Goal: Task Accomplishment & Management: Manage account settings

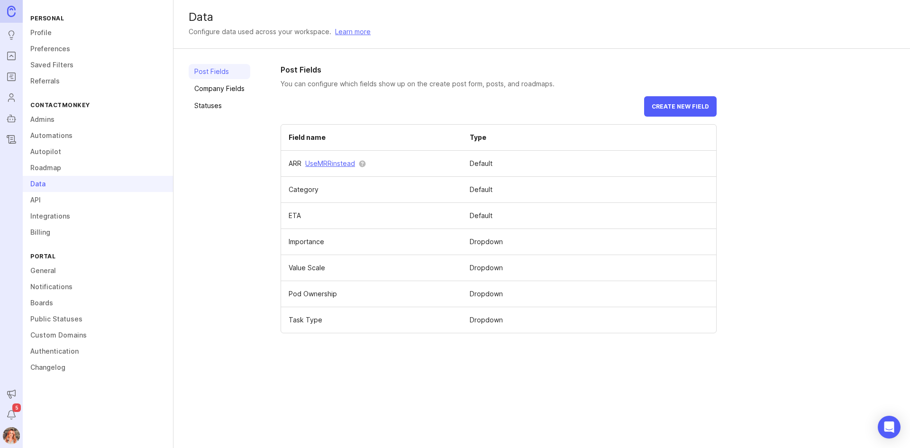
click at [675, 111] on button "Create new field" at bounding box center [680, 106] width 73 height 20
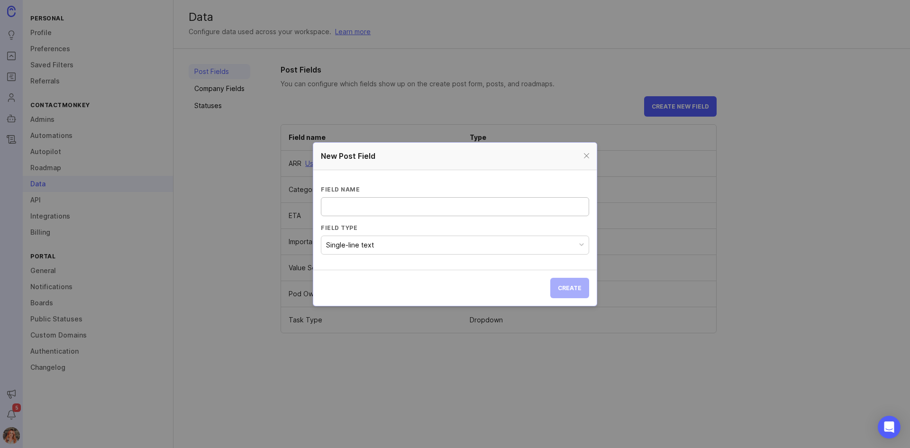
click at [356, 202] on input "Field name" at bounding box center [455, 207] width 256 height 10
type input "Order Score"
click at [345, 257] on section "Field name Order Score Field type Single-line text" at bounding box center [455, 220] width 284 height 100
click at [355, 244] on div "Single-line text" at bounding box center [350, 245] width 48 height 10
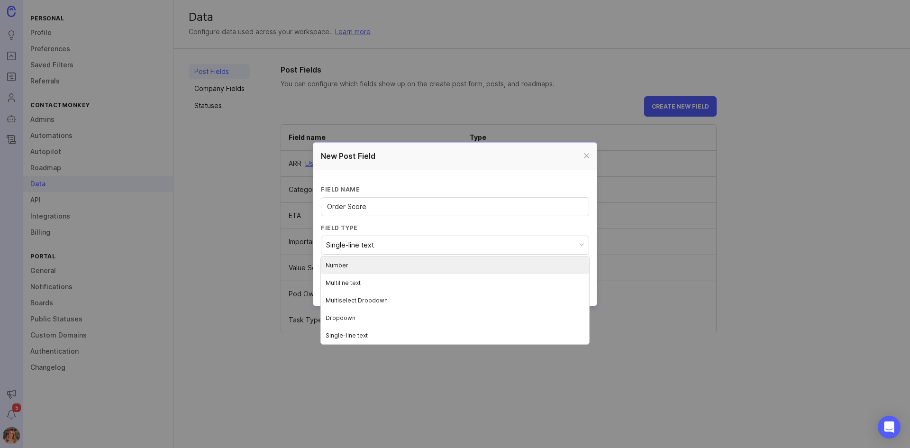
click at [333, 264] on li "Number" at bounding box center [455, 266] width 268 height 18
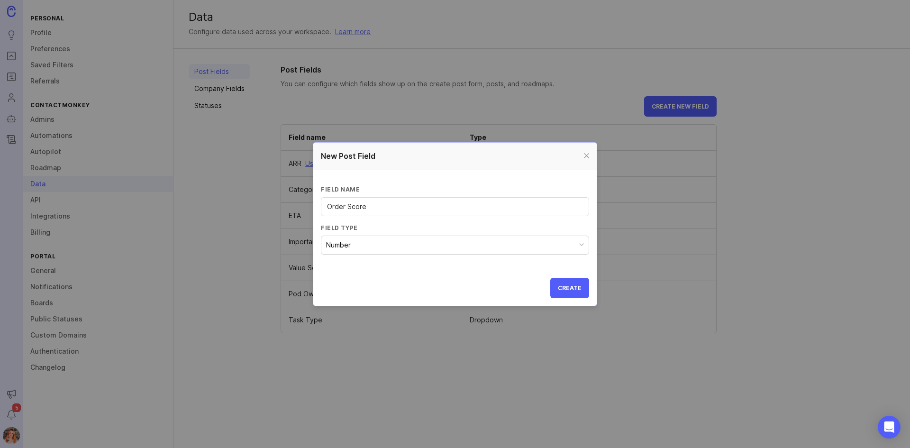
click at [574, 282] on button "Create" at bounding box center [570, 288] width 39 height 20
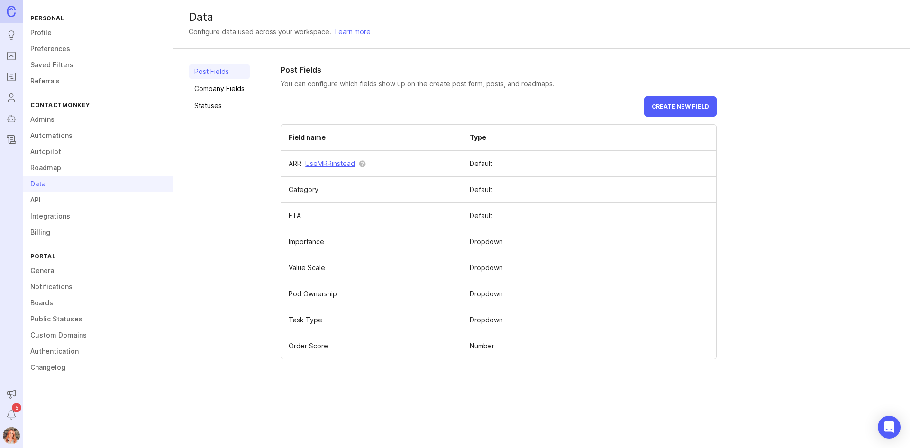
click at [0, 0] on span at bounding box center [0, 0] width 0 height 0
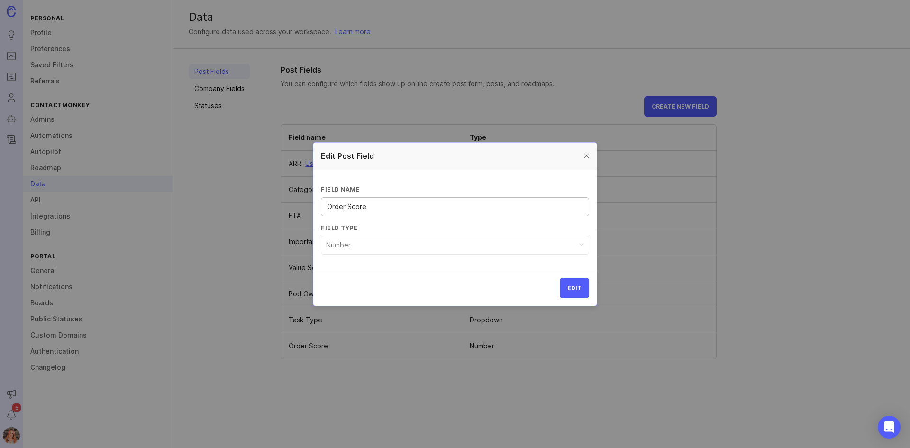
click at [586, 151] on div at bounding box center [586, 156] width 11 height 12
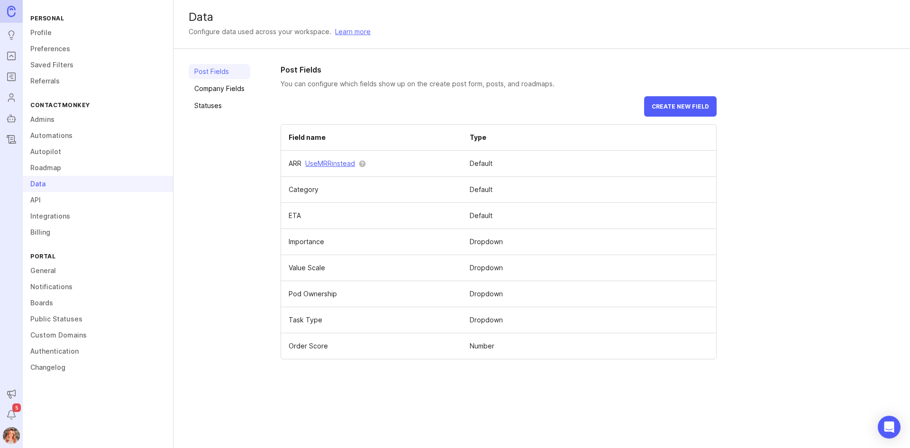
click at [11, 77] on icon "Roadmaps" at bounding box center [10, 77] width 2 height 0
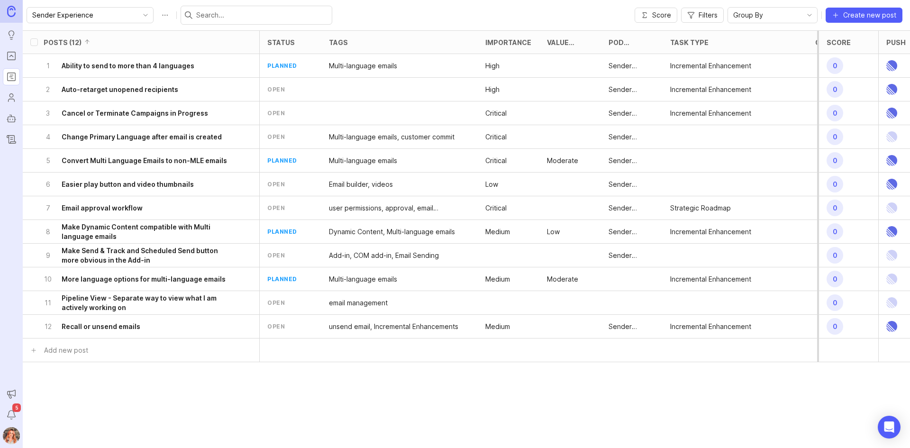
click at [745, 21] on div "Group By" at bounding box center [765, 15] width 74 height 15
click at [504, 10] on div "Sender Experience Score Filters Group By Create new post" at bounding box center [467, 15] width 888 height 30
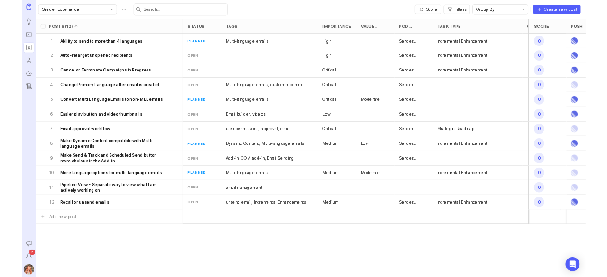
scroll to position [0, 113]
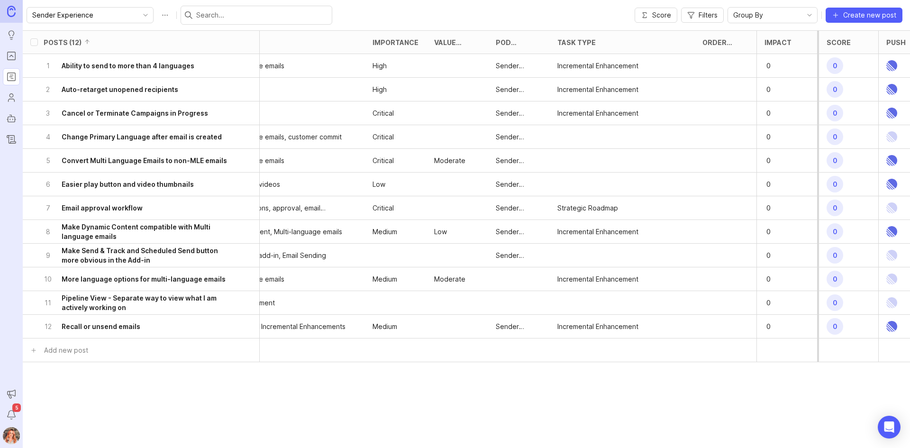
click at [726, 208] on div at bounding box center [726, 208] width 62 height 24
click at [718, 46] on div "Order Score" at bounding box center [726, 42] width 62 height 23
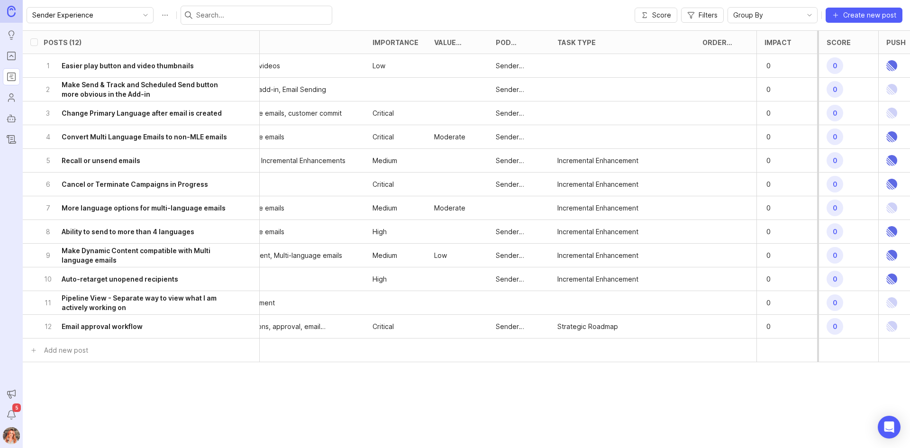
click at [129, 67] on h6 "Easier play button and video thumbnails" at bounding box center [128, 65] width 132 height 9
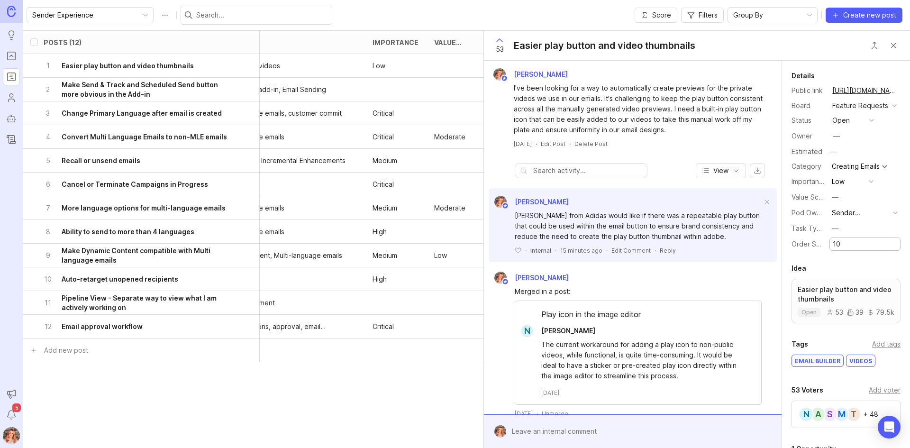
type input "10"
click at [371, 324] on div "Critical" at bounding box center [396, 327] width 62 height 24
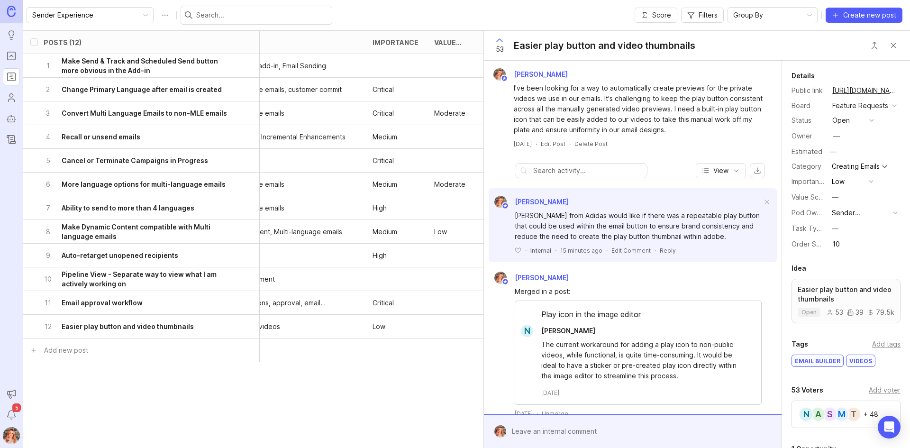
click at [185, 299] on div "11 Email approval workflow" at bounding box center [138, 302] width 189 height 23
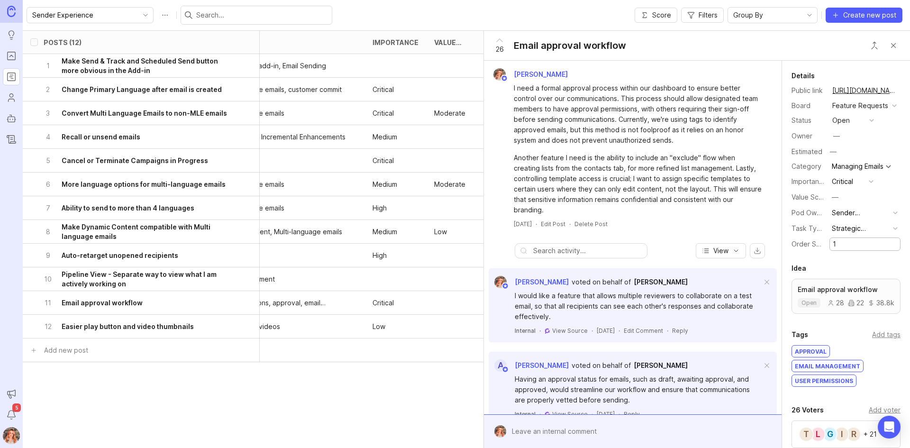
type input "1"
click at [280, 413] on div "Posts (12) status tags Importance Value Scale Pod Ownership Task Type Order Sco…" at bounding box center [467, 239] width 888 height 418
click at [141, 73] on h6 "Make Send & Track and Scheduled Send button more obvious in the Add-in" at bounding box center [147, 65] width 171 height 19
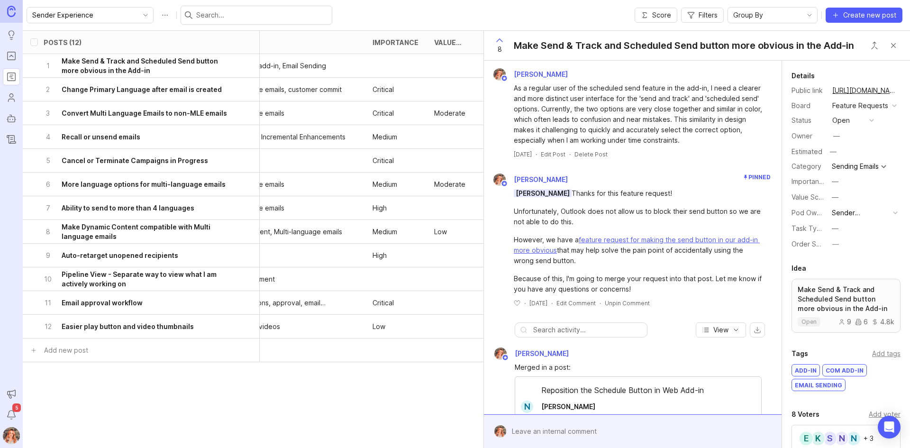
click at [199, 260] on div "9 Auto-retarget unopened recipients" at bounding box center [138, 255] width 189 height 23
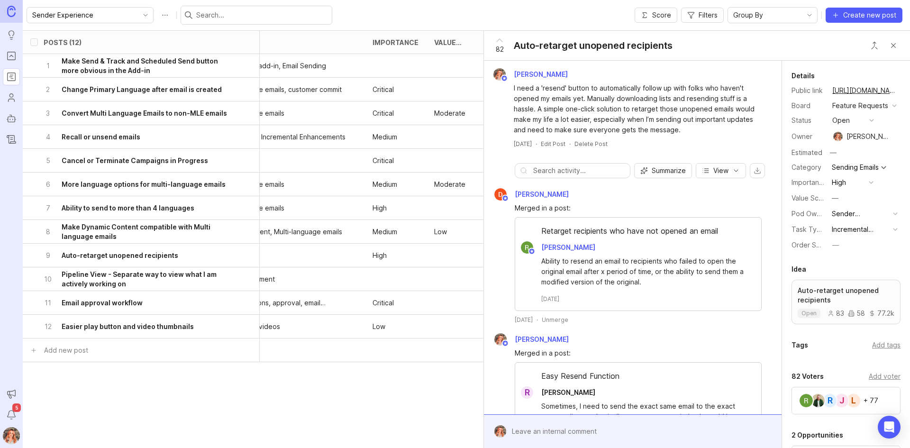
click at [198, 280] on h6 "Pipeline View - Separate way to view what I am actively working on" at bounding box center [147, 279] width 171 height 19
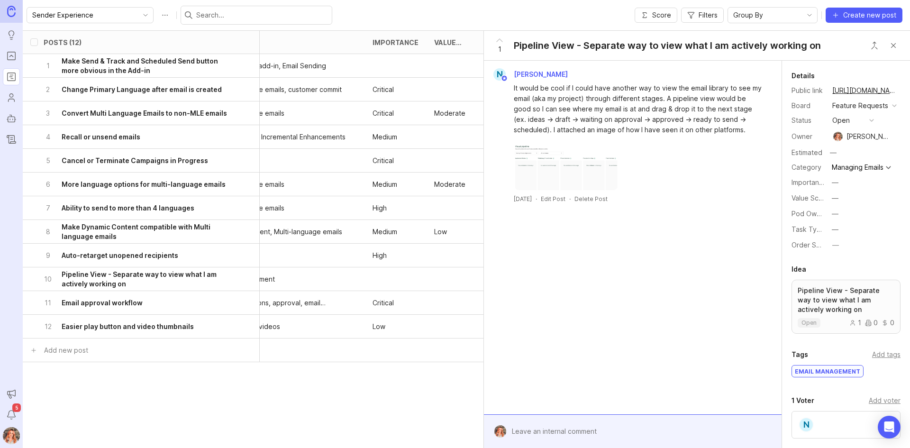
click at [836, 235] on div "—" at bounding box center [835, 229] width 7 height 10
click at [814, 249] on label "Order Score" at bounding box center [811, 245] width 39 height 8
type input "2"
click at [241, 402] on div "Posts (12) status tags Importance Value Scale Pod Ownership Task Type Order Sco…" at bounding box center [467, 239] width 888 height 418
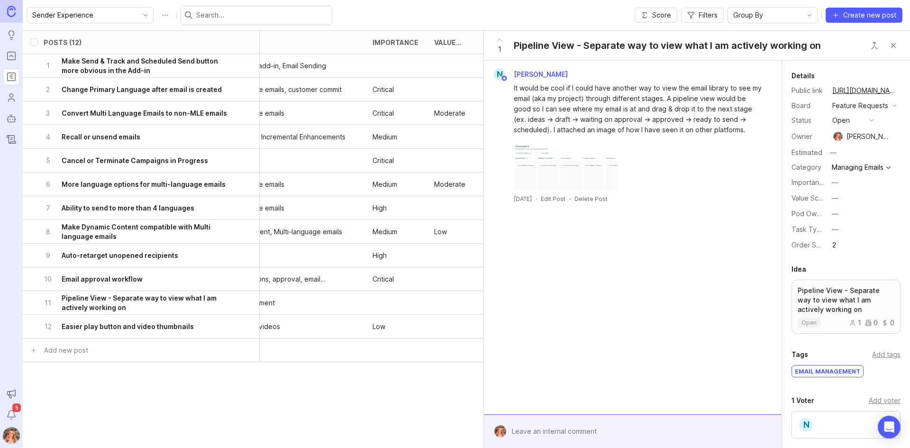
click at [211, 233] on h6 "Make Dynamic Content compatible with Multi language emails" at bounding box center [147, 231] width 171 height 19
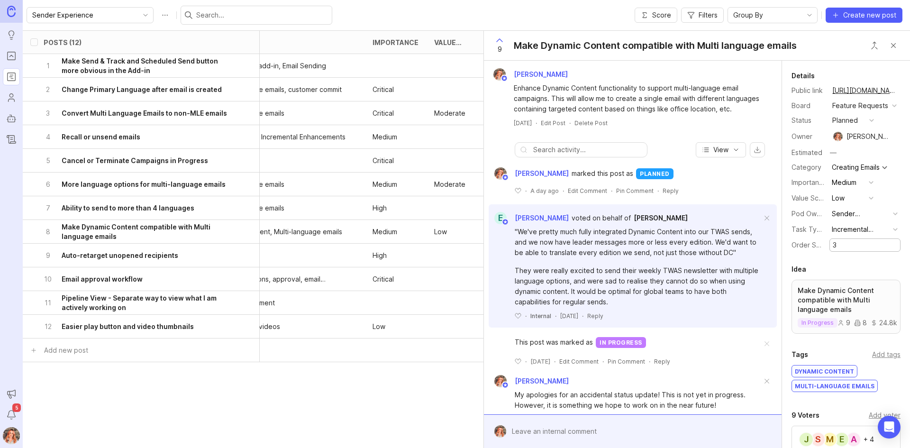
type input "3"
click at [165, 398] on div "Posts (12) status tags Importance Value Scale Pod Ownership Task Type Order Sco…" at bounding box center [467, 239] width 888 height 418
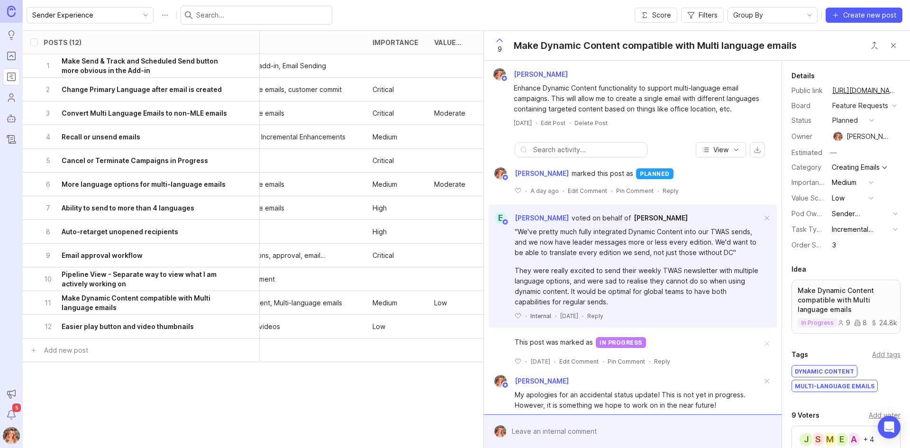
click at [244, 140] on icon "delete post" at bounding box center [246, 136] width 8 height 9
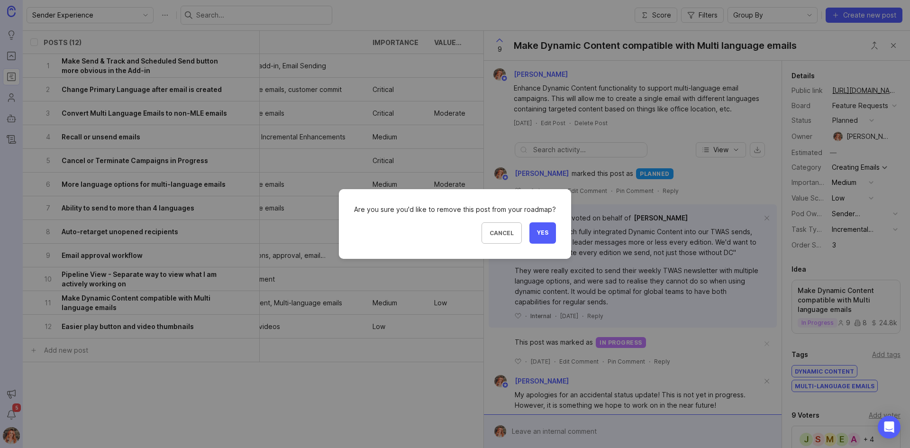
click at [547, 235] on button "Yes" at bounding box center [543, 232] width 27 height 21
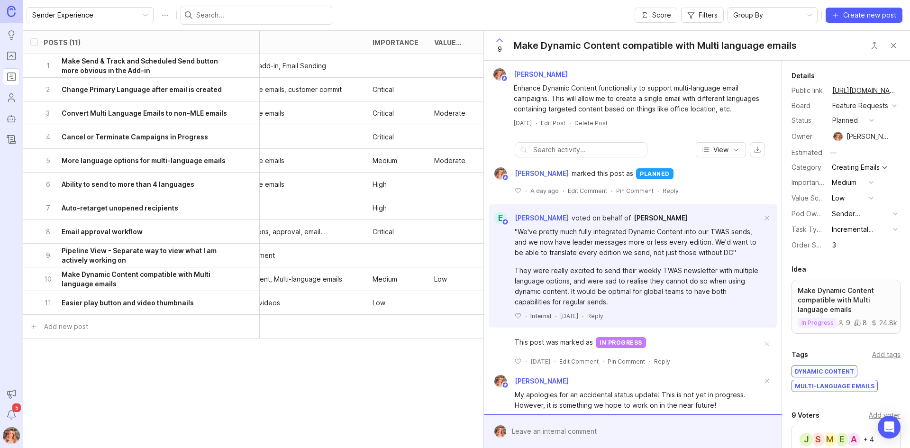
click at [304, 361] on div "Posts (11) status tags Importance Value Scale Pod Ownership Task Type Order Sco…" at bounding box center [472, 201] width 1125 height 342
drag, startPoint x: 892, startPoint y: 47, endPoint x: 853, endPoint y: 5, distance: 58.4
click at [893, 47] on button "Close button" at bounding box center [893, 45] width 19 height 19
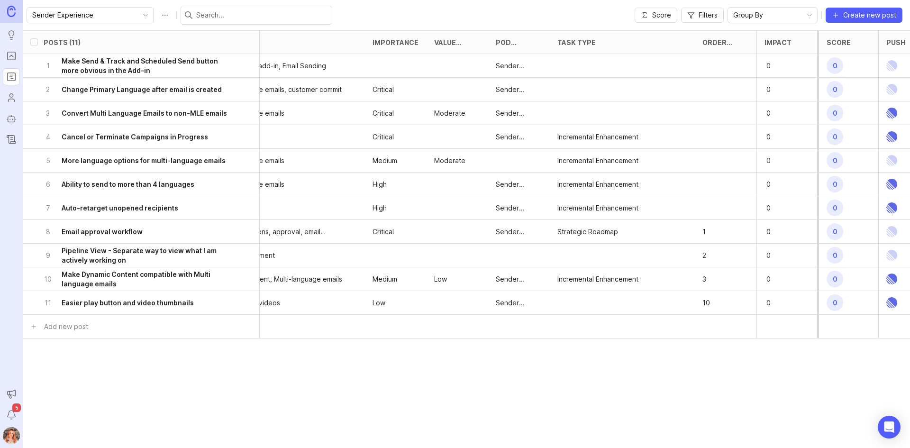
click at [714, 44] on div "Order Score" at bounding box center [720, 42] width 35 height 7
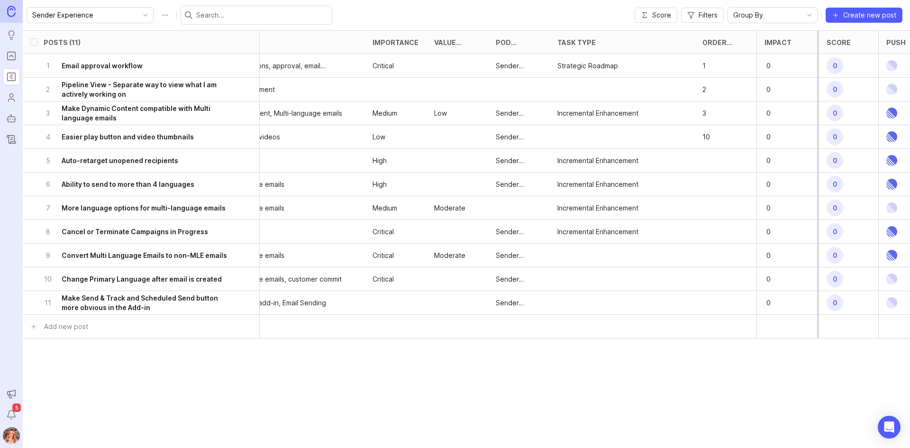
click at [160, 189] on div "6 Ability to send to more than 4 languages" at bounding box center [138, 184] width 189 height 23
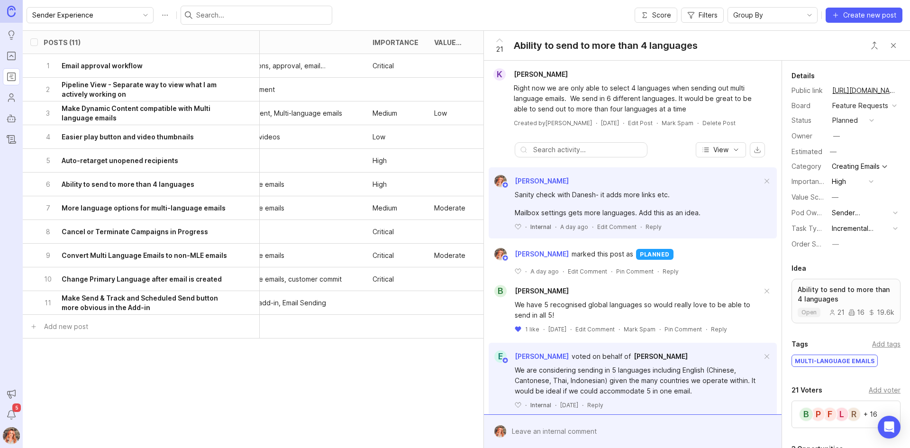
click at [846, 187] on div "High" at bounding box center [839, 181] width 14 height 10
click at [849, 239] on "Medium" at bounding box center [852, 244] width 47 height 18
type input "4"
click at [288, 394] on div "Posts (11) status tags Importance Value Scale Pod Ownership Task Type Order Sco…" at bounding box center [467, 239] width 888 height 418
click at [274, 385] on div "Posts (11) status tags Importance Value Scale Pod Ownership Task Type Order Sco…" at bounding box center [467, 239] width 888 height 418
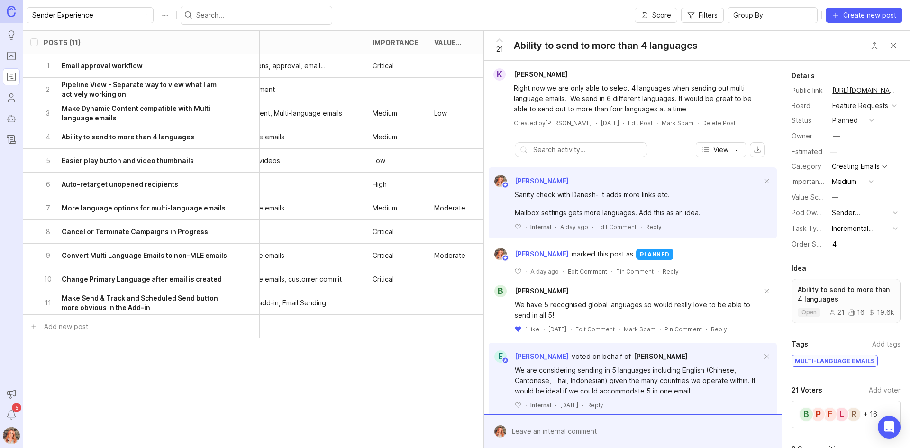
click at [221, 230] on div "8 Cancel or Terminate Campaigns in Progress" at bounding box center [138, 231] width 189 height 23
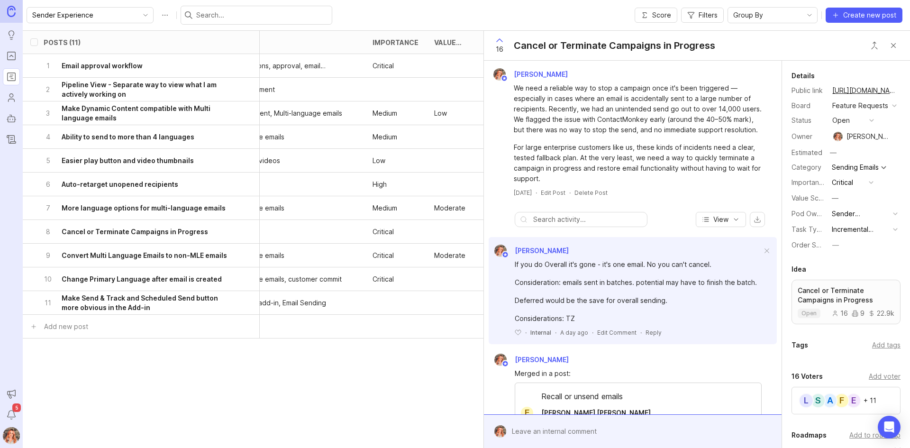
click at [816, 236] on div "Task Type Incremental Enhancement" at bounding box center [846, 229] width 109 height 13
type input "5"
click at [278, 362] on div "Posts (11) status tags Importance Value Scale Pod Ownership Task Type Order Sco…" at bounding box center [472, 201] width 1125 height 342
click at [178, 249] on div "9 Convert Multi Language Emails to non-MLE emails" at bounding box center [138, 255] width 189 height 23
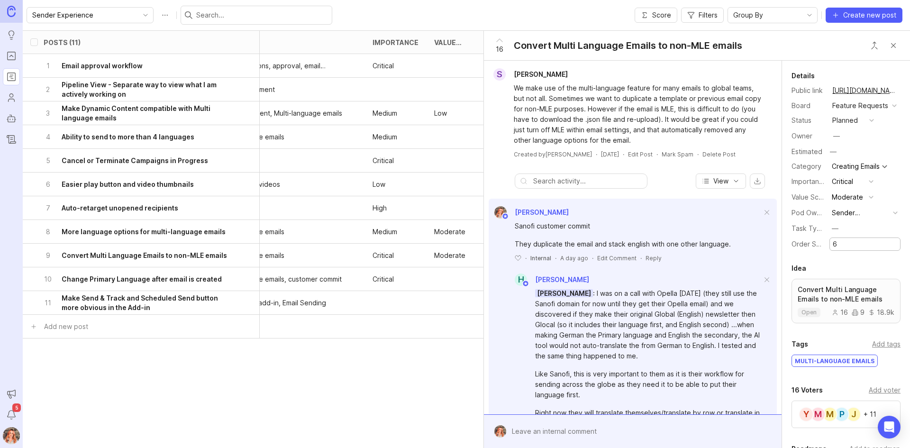
type input "6"
click at [330, 372] on div "Posts (11) status tags Importance Value Scale Pod Ownership Task Type Order Sco…" at bounding box center [467, 239] width 888 height 418
click at [351, 394] on div "Posts (11) status tags Importance Value Scale Pod Ownership Task Type Order Sco…" at bounding box center [467, 239] width 888 height 418
click at [229, 377] on div "Posts (11) status tags Importance Value Scale Pod Ownership Task Type Order Sco…" at bounding box center [467, 239] width 888 height 418
click at [895, 44] on button "Close button" at bounding box center [893, 45] width 19 height 19
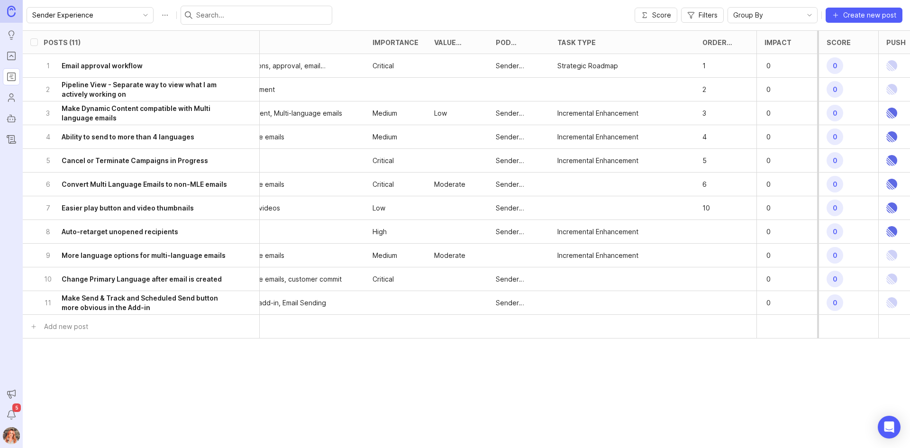
click at [220, 235] on div "8 Auto-retarget unopened recipients" at bounding box center [138, 231] width 189 height 23
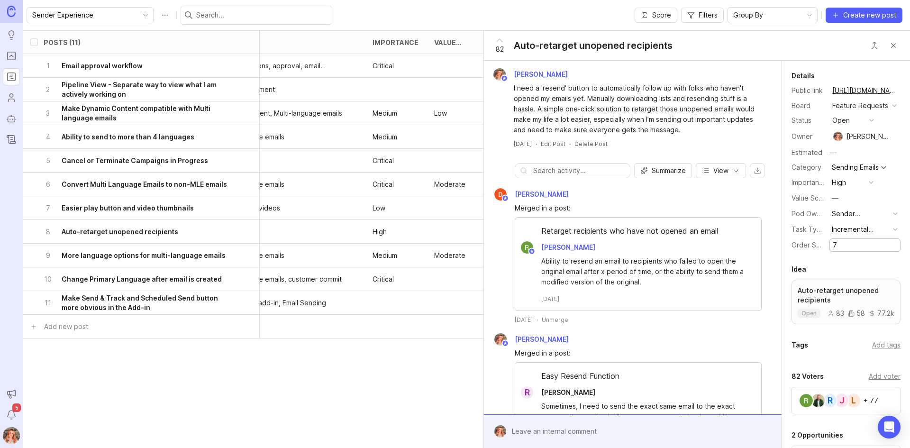
type input "7"
click at [265, 339] on div "Posts (11) status tags Importance Value Scale Pod Ownership Task Type Order Sco…" at bounding box center [472, 201] width 1125 height 342
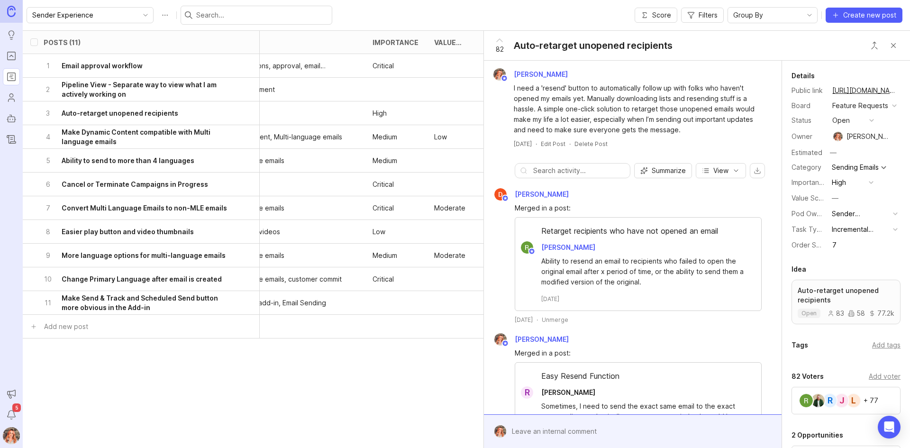
drag, startPoint x: 374, startPoint y: 416, endPoint x: 384, endPoint y: 388, distance: 29.3
click at [376, 413] on div "Posts (11) status tags Importance Value Scale Pod Ownership Task Type Order Sco…" at bounding box center [467, 239] width 888 height 418
click at [899, 38] on button "Close button" at bounding box center [893, 45] width 19 height 19
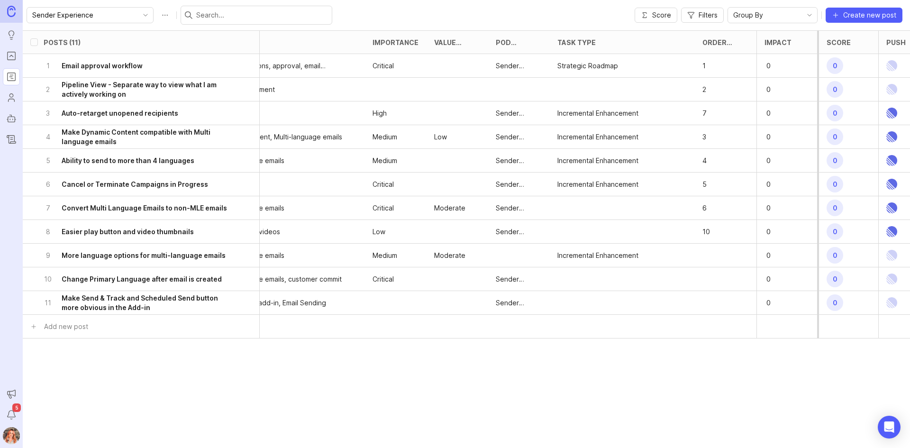
click at [120, 254] on h6 "More language options for multi-language emails" at bounding box center [144, 255] width 164 height 9
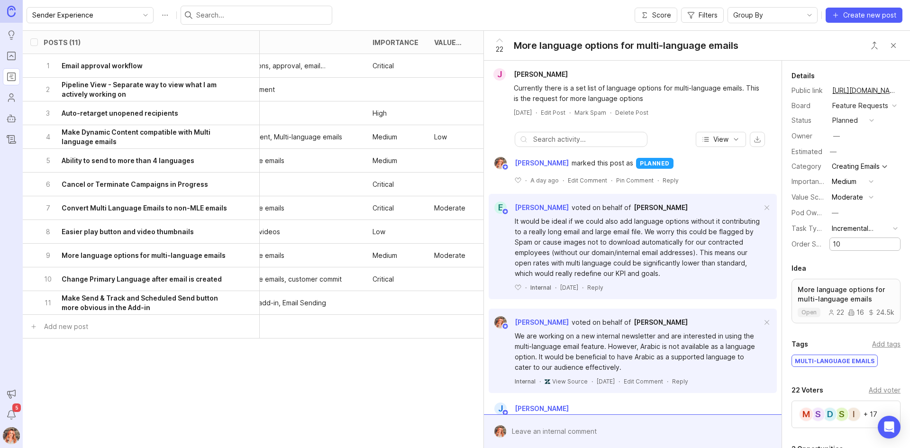
type input "10"
click at [848, 249] on input "10" at bounding box center [865, 244] width 64 height 10
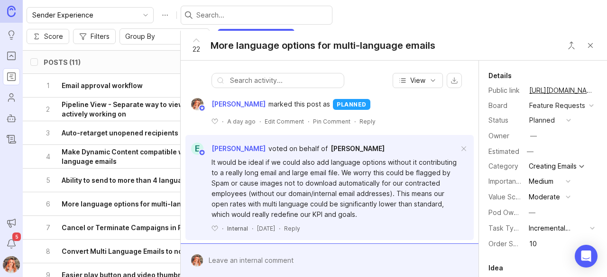
scroll to position [60, 0]
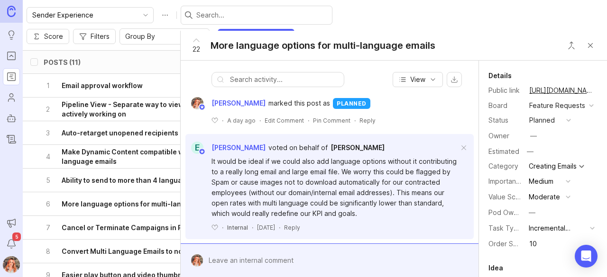
click at [300, 230] on div "Reply" at bounding box center [292, 228] width 16 height 8
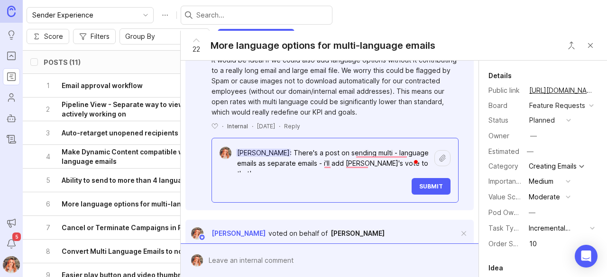
type textarea "Eva Wedig: There's a post on sending multi - language emails as separate emails…"
click at [420, 190] on button "Submit" at bounding box center [431, 186] width 39 height 17
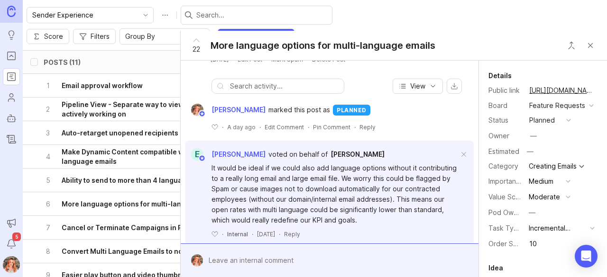
scroll to position [54, 0]
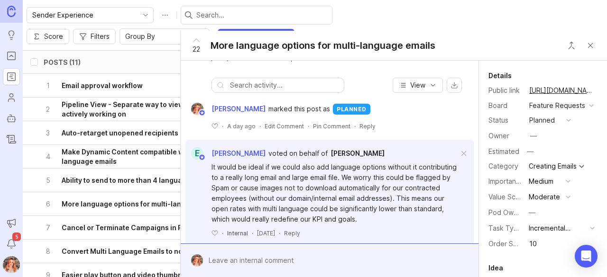
click at [589, 46] on button "Close button" at bounding box center [590, 45] width 19 height 19
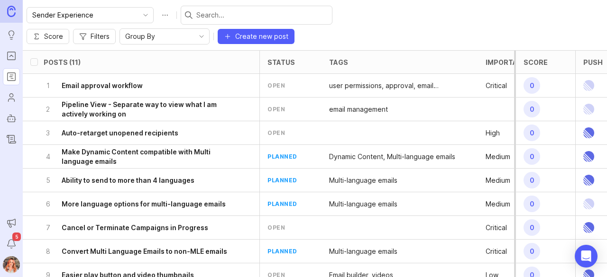
click at [194, 29] on div "Group By" at bounding box center [157, 36] width 74 height 15
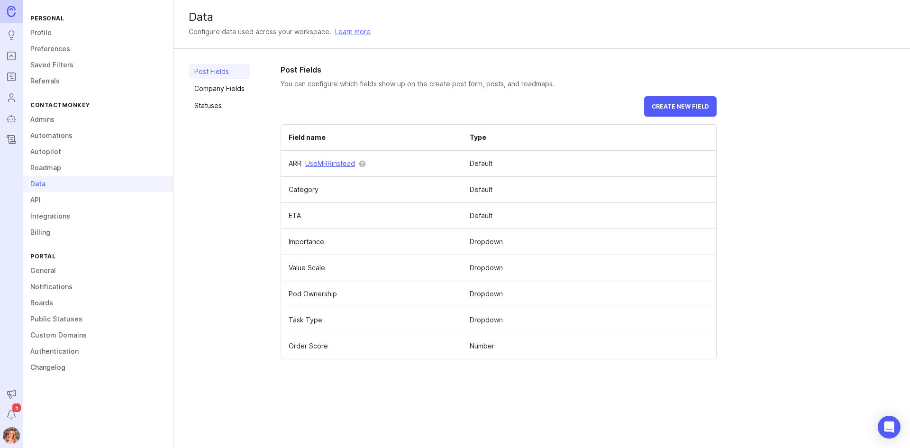
click at [0, 0] on span at bounding box center [0, 0] width 0 height 0
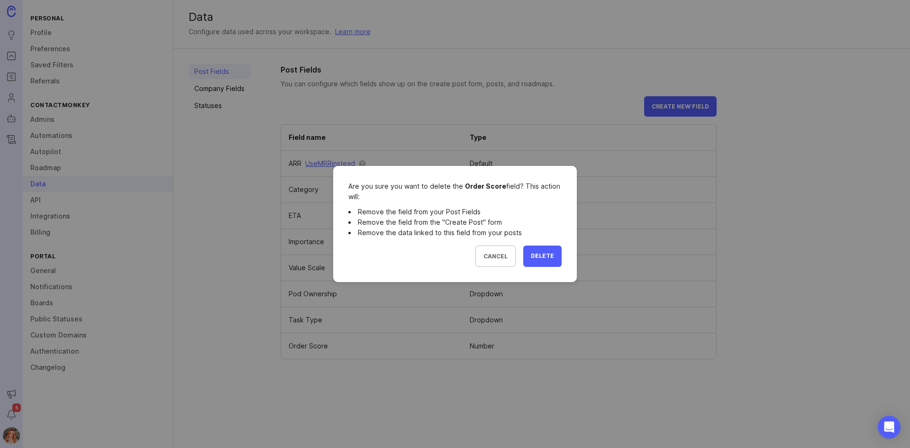
click at [533, 255] on span "Delete" at bounding box center [542, 256] width 23 height 8
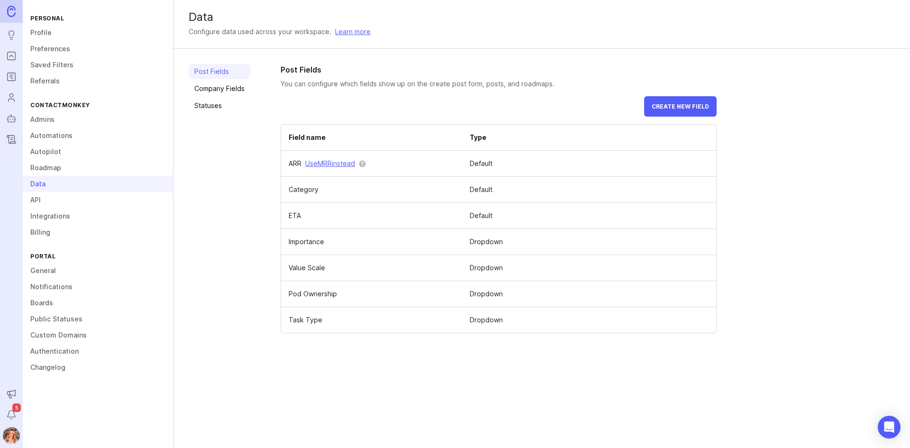
click at [679, 107] on span "Create new field" at bounding box center [680, 106] width 57 height 7
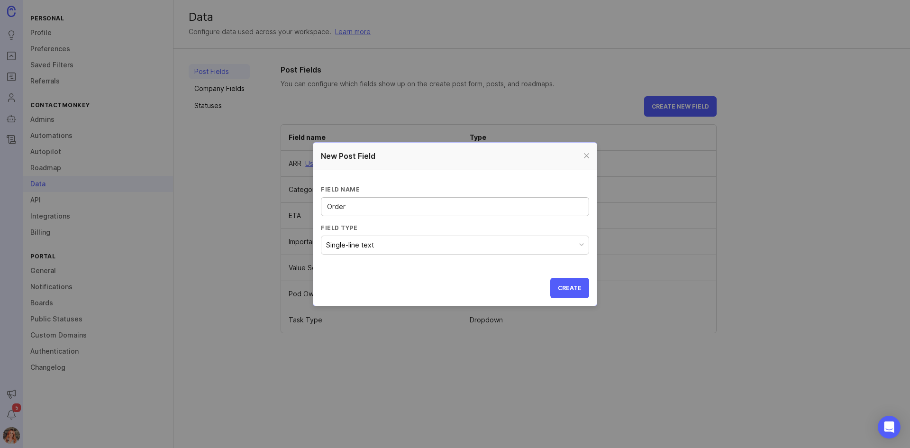
type input "Order"
click at [344, 240] on div "Single-line text" at bounding box center [350, 245] width 48 height 10
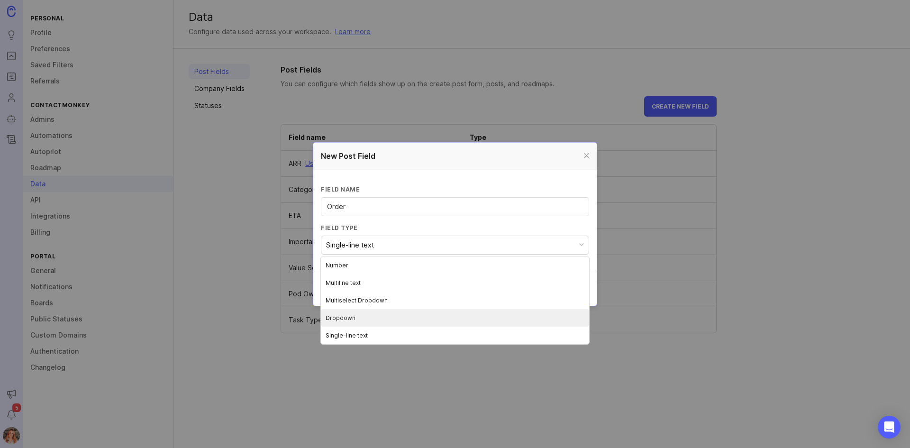
click at [338, 316] on li "Dropdown" at bounding box center [455, 318] width 268 height 18
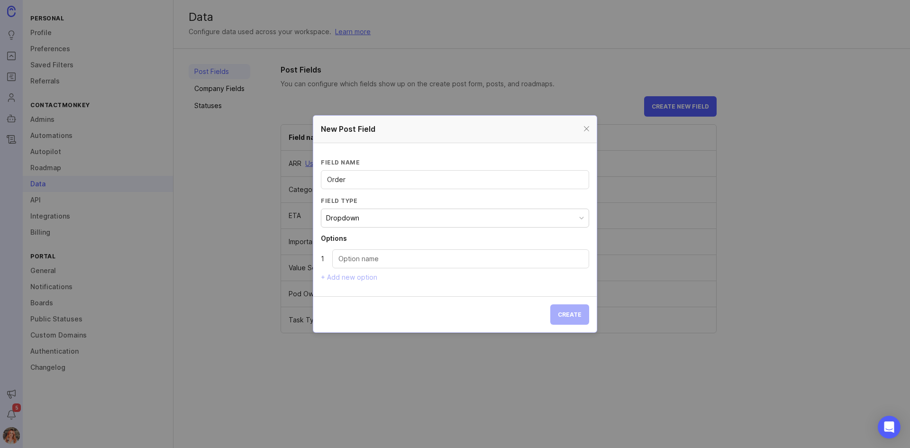
click at [373, 261] on input "Dropdown option" at bounding box center [461, 259] width 245 height 10
type input "Now"
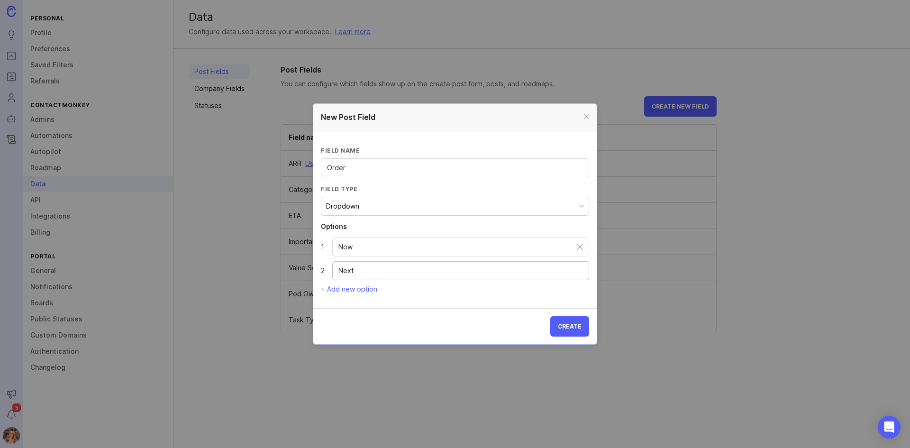
type input "Next"
click at [349, 294] on section "Field name Order Field type Dropdown Options 1 Now 2 Next + Add new option" at bounding box center [455, 219] width 284 height 177
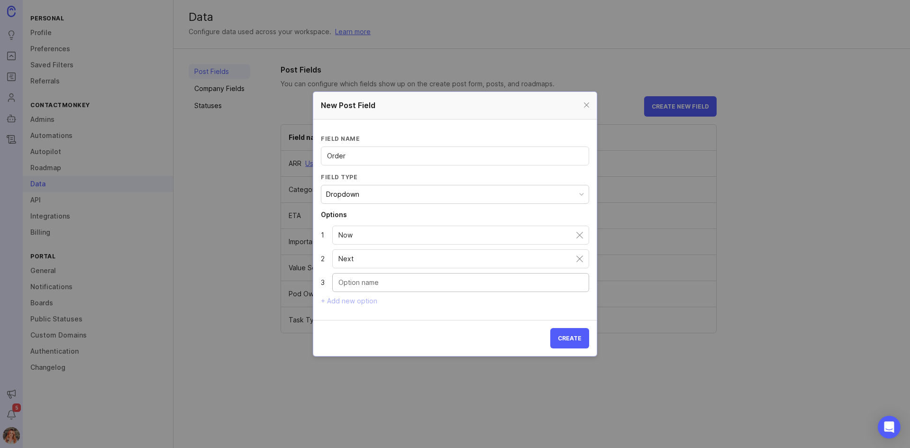
type input ":"
type input "Later"
click at [569, 343] on button "Create" at bounding box center [570, 338] width 39 height 20
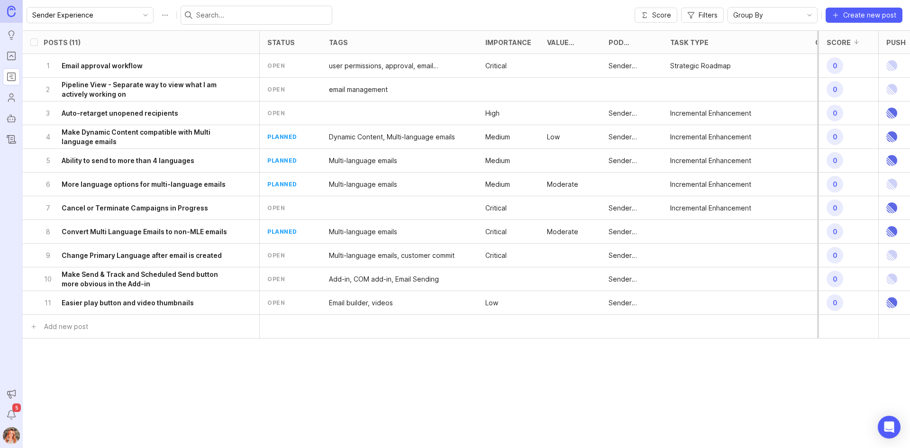
click at [113, 66] on h6 "Email approval workflow" at bounding box center [102, 65] width 81 height 9
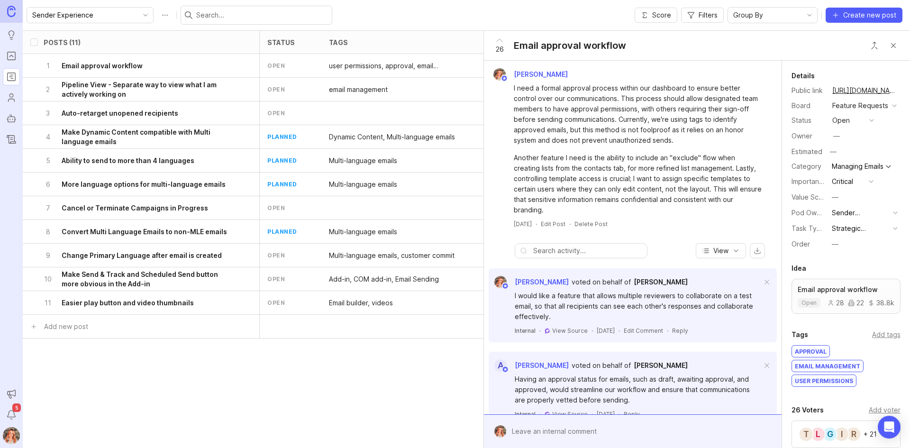
click at [838, 249] on div "—" at bounding box center [835, 244] width 7 height 10
click at [850, 300] on li "Now" at bounding box center [852, 295] width 47 height 18
click at [134, 99] on h6 "Pipeline View - Separate way to view what I am actively working on" at bounding box center [147, 89] width 171 height 19
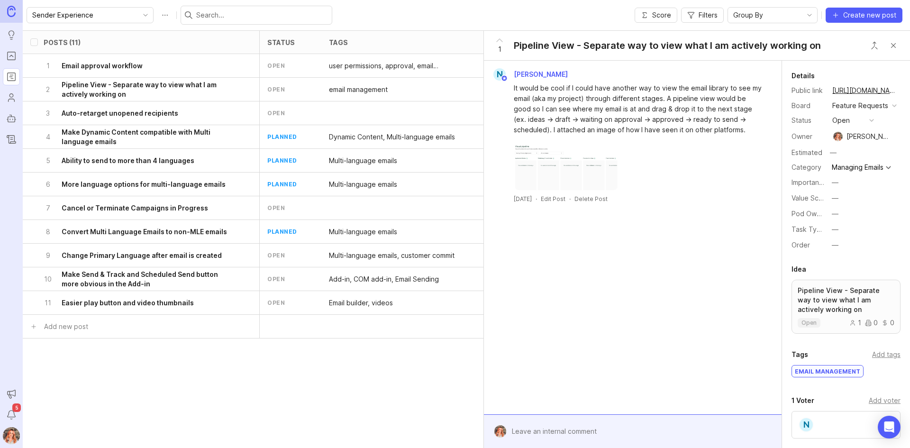
click at [834, 250] on div "—" at bounding box center [835, 245] width 7 height 10
click at [835, 289] on li "Now" at bounding box center [852, 296] width 47 height 18
click at [215, 396] on div "Posts (11) status tags Importance Value Scale Pod Ownership Task Type Order Imp…" at bounding box center [467, 239] width 888 height 418
click at [172, 107] on div "3 Auto-retarget unopened recipients" at bounding box center [138, 112] width 189 height 23
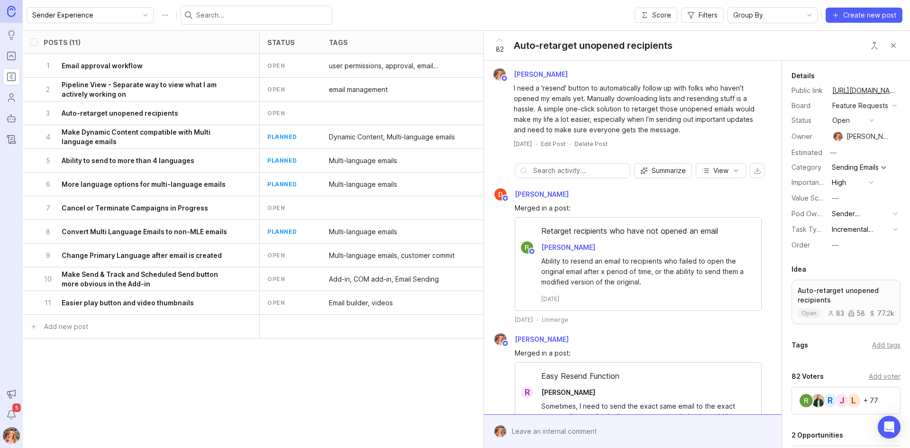
click at [838, 250] on div "—" at bounding box center [835, 245] width 7 height 10
click at [836, 328] on li "Later" at bounding box center [852, 325] width 47 height 18
click at [124, 131] on h6 "Make Dynamic Content compatible with Multi language emails" at bounding box center [147, 137] width 171 height 19
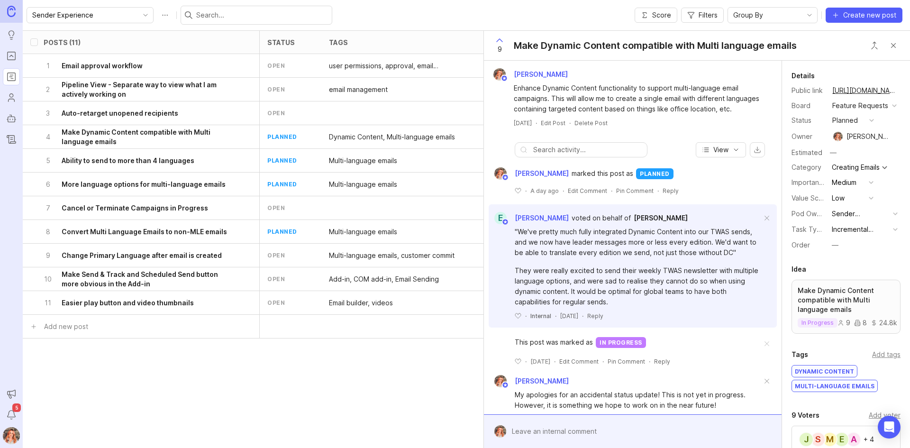
click at [841, 251] on button "—" at bounding box center [852, 245] width 47 height 12
click at [842, 303] on li "Next" at bounding box center [852, 308] width 47 height 18
click at [176, 163] on h6 "Ability to send to more than 4 languages" at bounding box center [128, 160] width 133 height 9
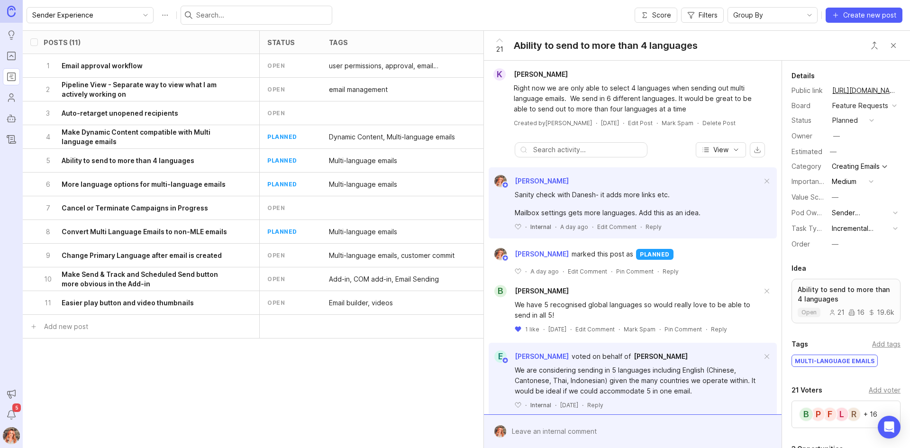
click at [839, 249] on div "—" at bounding box center [835, 244] width 7 height 10
click at [856, 328] on li "Later" at bounding box center [852, 324] width 47 height 18
click at [157, 178] on div "6 More language options for multi-language emails" at bounding box center [138, 184] width 189 height 23
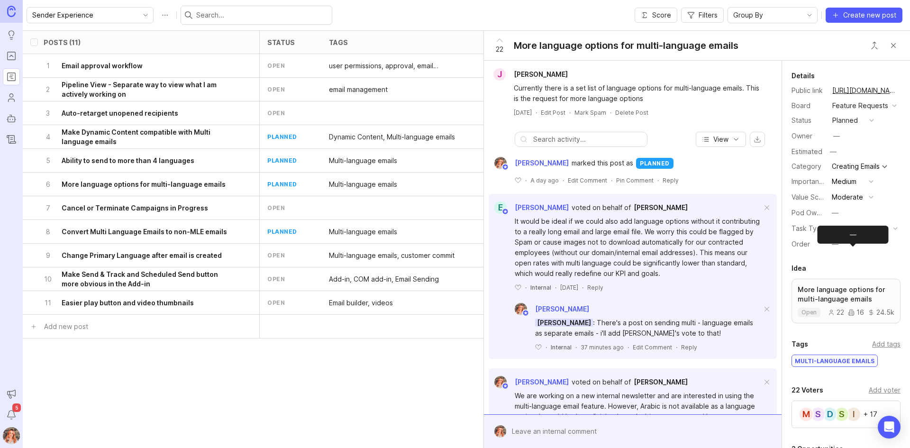
click at [841, 250] on button "—" at bounding box center [852, 244] width 47 height 12
drag, startPoint x: 849, startPoint y: 322, endPoint x: 664, endPoint y: 248, distance: 199.4
click at [849, 323] on li "Later" at bounding box center [852, 324] width 47 height 18
click at [208, 205] on div "7 Cancel or Terminate Campaigns in Progress" at bounding box center [138, 207] width 189 height 23
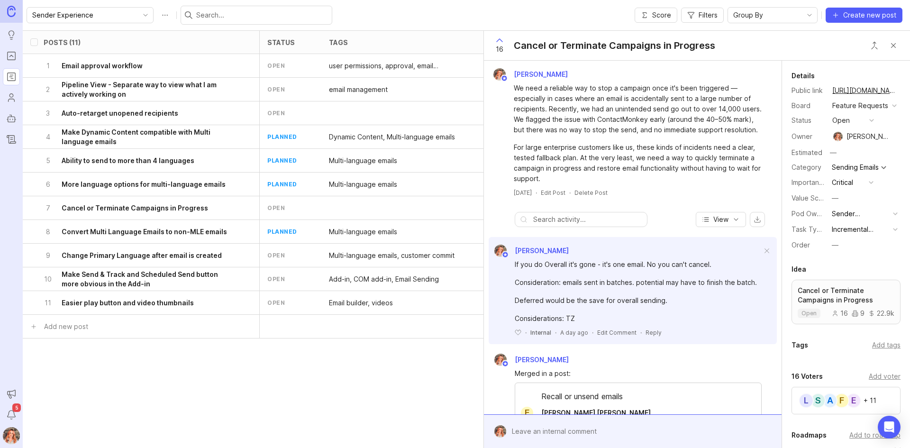
click at [833, 250] on div "—" at bounding box center [835, 245] width 7 height 10
click at [847, 312] on li "Next" at bounding box center [852, 308] width 47 height 18
click at [193, 239] on div "8 Convert Multi Language Emails to non-MLE emails" at bounding box center [138, 231] width 189 height 23
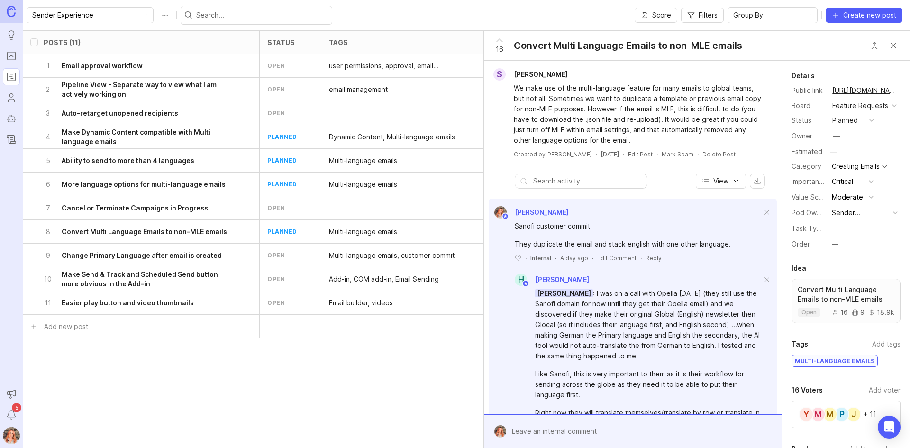
click at [836, 234] on div "—" at bounding box center [835, 228] width 7 height 10
click at [795, 248] on label "Order" at bounding box center [801, 244] width 18 height 8
click at [838, 249] on div "—" at bounding box center [835, 244] width 7 height 10
click at [866, 302] on li "Next" at bounding box center [852, 307] width 47 height 18
click at [153, 256] on h6 "Change Primary Language after email is created" at bounding box center [142, 255] width 160 height 9
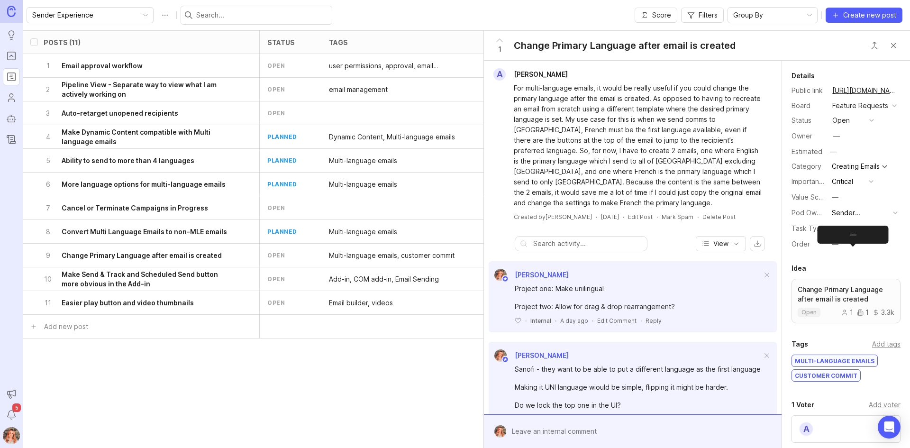
click at [836, 249] on div "—" at bounding box center [835, 244] width 7 height 10
click at [845, 309] on li "Next" at bounding box center [852, 307] width 47 height 18
click at [126, 283] on h6 "Make Send & Track and Scheduled Send button more obvious in the Add-in" at bounding box center [147, 279] width 171 height 19
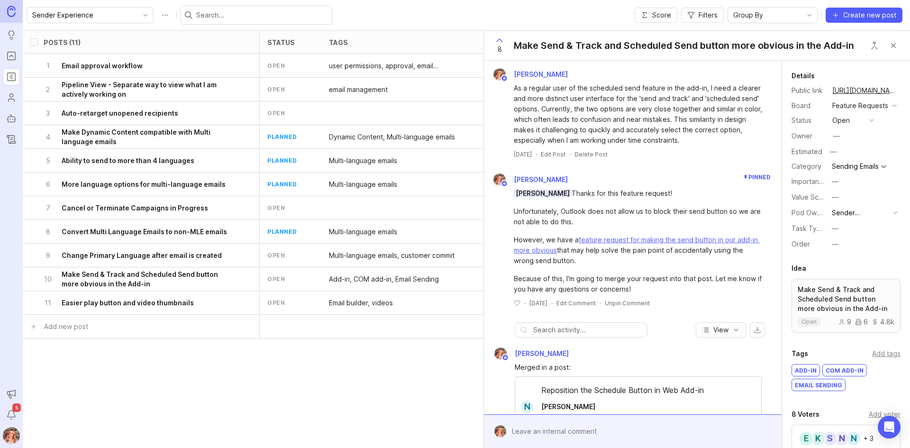
click at [843, 250] on button "—" at bounding box center [852, 244] width 47 height 12
click at [846, 330] on li "Later" at bounding box center [852, 324] width 47 height 18
click at [142, 307] on h6 "Easier play button and video thumbnails" at bounding box center [128, 302] width 132 height 9
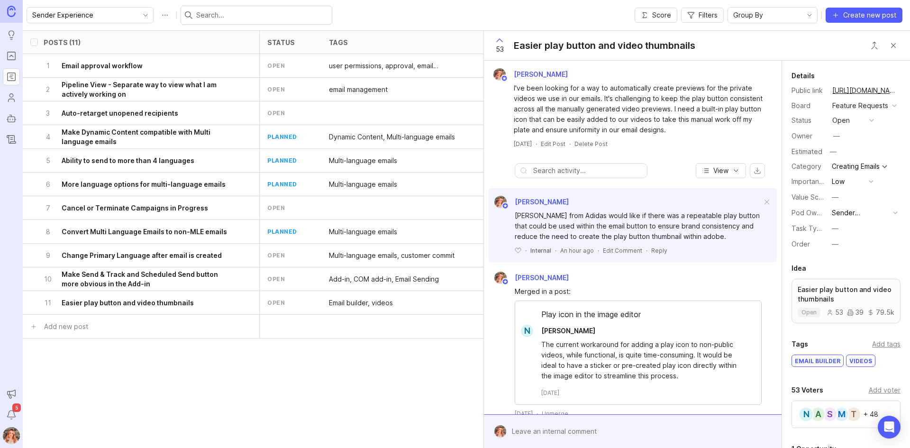
click at [839, 249] on div "—" at bounding box center [835, 244] width 7 height 10
click at [853, 323] on li "Later" at bounding box center [852, 324] width 47 height 18
drag, startPoint x: 356, startPoint y: 385, endPoint x: 612, endPoint y: 271, distance: 280.2
click at [356, 385] on div "Posts (11) status tags Importance Value Scale Pod Ownership Task Type Order Imp…" at bounding box center [467, 239] width 888 height 418
click at [897, 47] on button "Close button" at bounding box center [893, 45] width 19 height 19
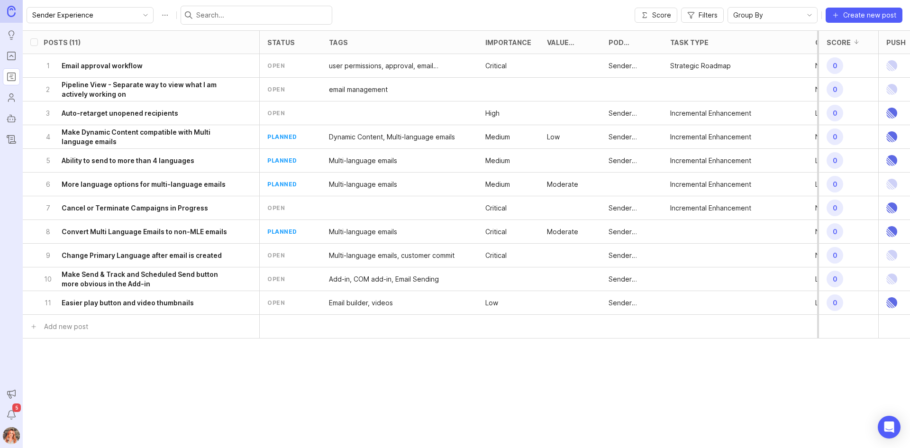
click at [770, 20] on div "Group By" at bounding box center [765, 15] width 74 height 15
click at [764, 163] on li "Order" at bounding box center [774, 159] width 89 height 16
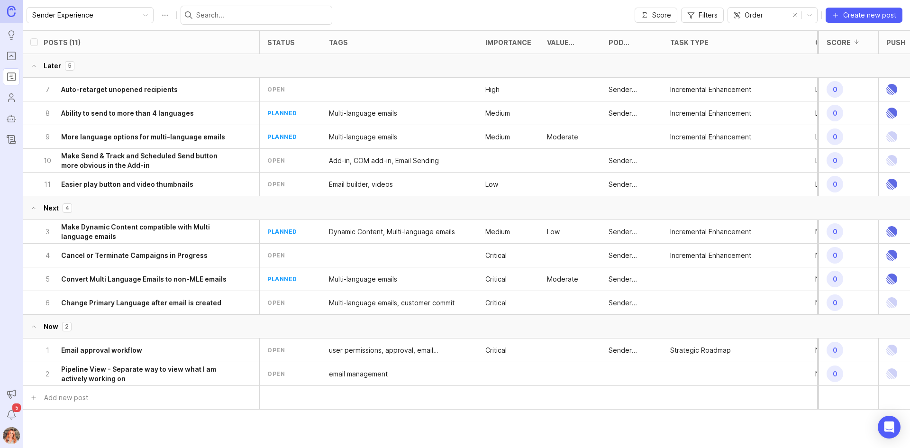
click at [799, 17] on button "remove selection" at bounding box center [795, 15] width 13 height 13
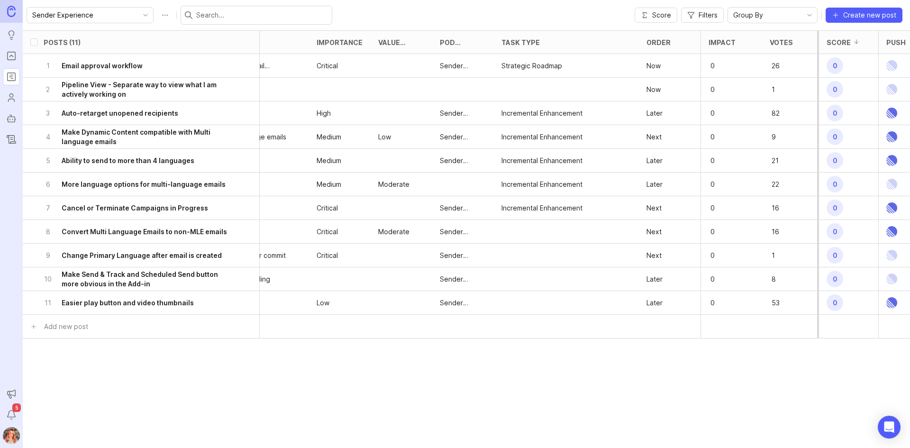
scroll to position [0, 169]
click at [671, 41] on div at bounding box center [676, 42] width 11 height 8
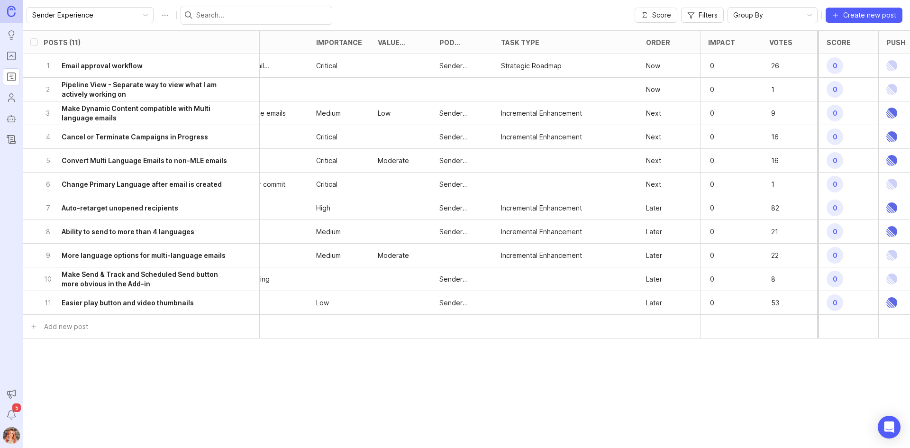
click at [812, 16] on icon "toggle icon" at bounding box center [809, 15] width 15 height 8
click at [714, 17] on span "Filters" at bounding box center [708, 14] width 19 height 9
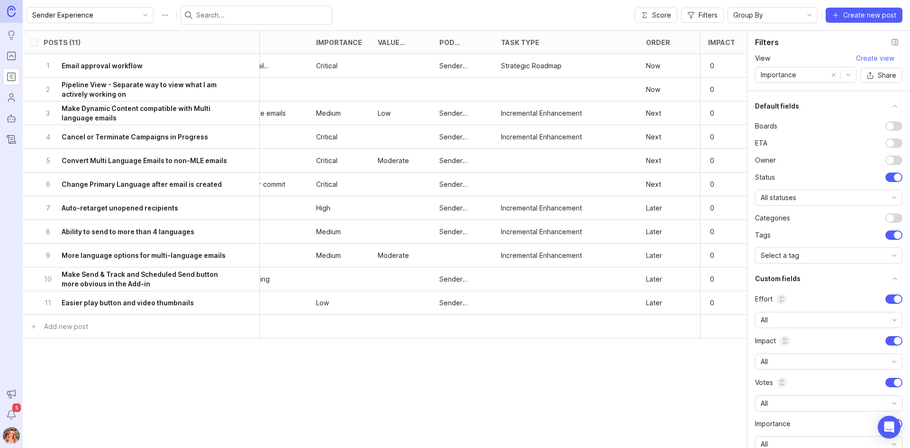
click at [832, 74] on button "remove selection" at bounding box center [833, 74] width 13 height 13
click at [803, 77] on div "Select a view" at bounding box center [798, 74] width 85 height 15
click at [838, 53] on header "Filters View Select a view Create view Share" at bounding box center [829, 61] width 163 height 60
click at [877, 61] on span "Create view" at bounding box center [875, 58] width 38 height 9
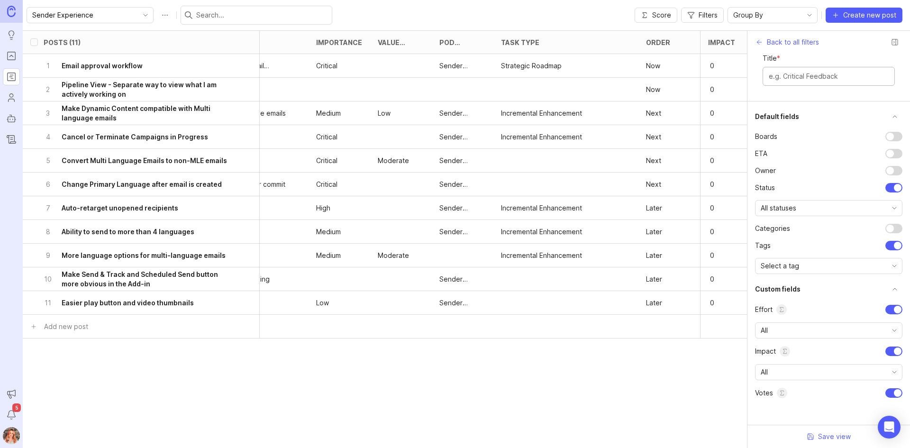
click at [816, 76] on input "Title *" at bounding box center [829, 76] width 120 height 10
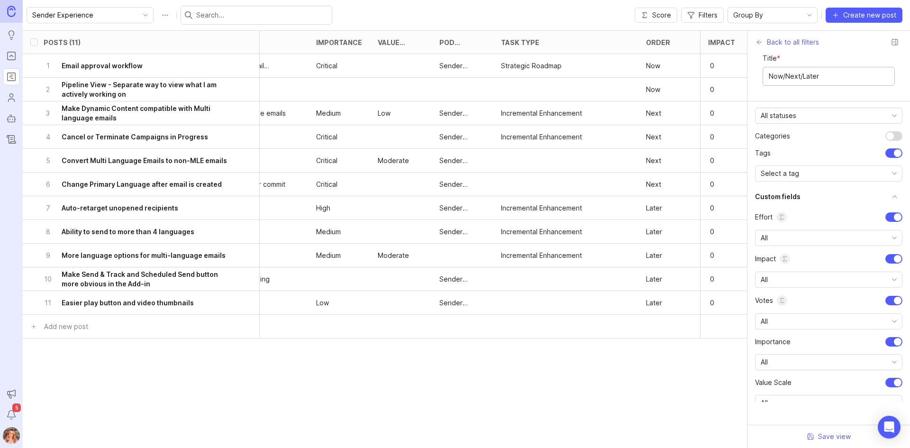
scroll to position [95, 0]
type input "Now/Next/Later"
click at [891, 211] on div at bounding box center [894, 214] width 17 height 9
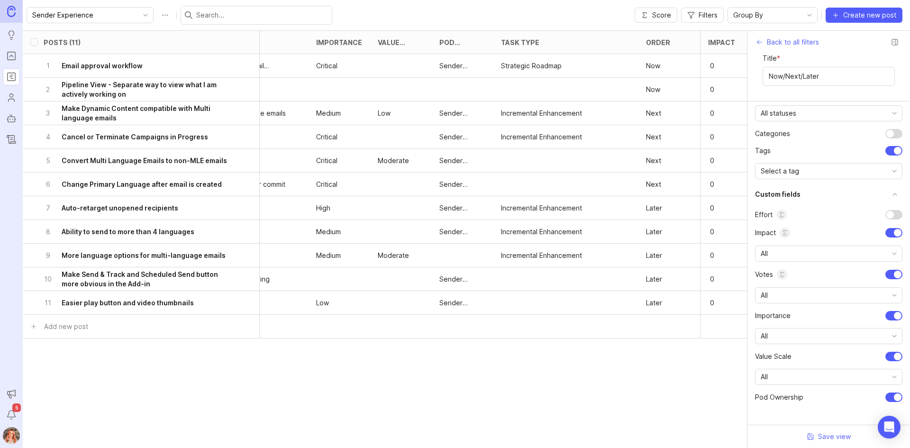
click at [887, 216] on div at bounding box center [894, 214] width 17 height 9
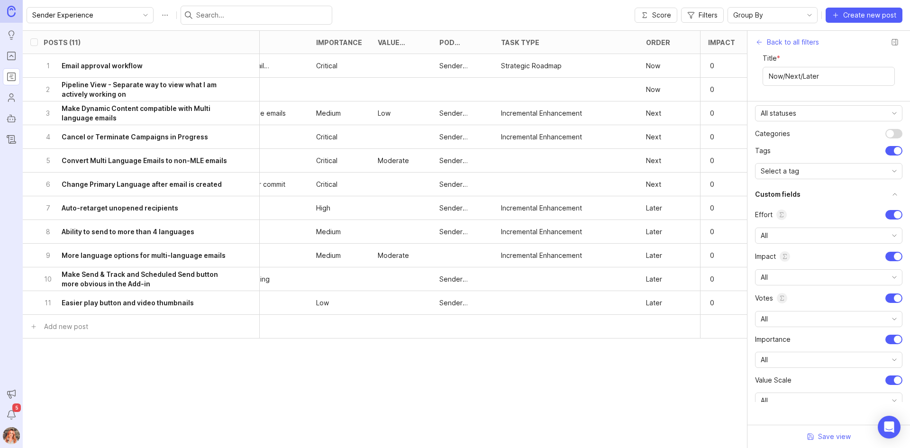
click at [894, 216] on div at bounding box center [898, 215] width 8 height 8
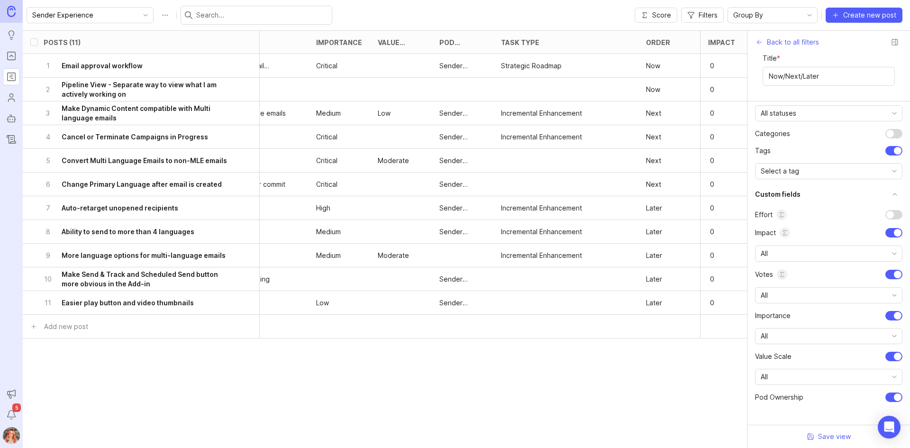
click at [894, 231] on div at bounding box center [898, 233] width 8 height 8
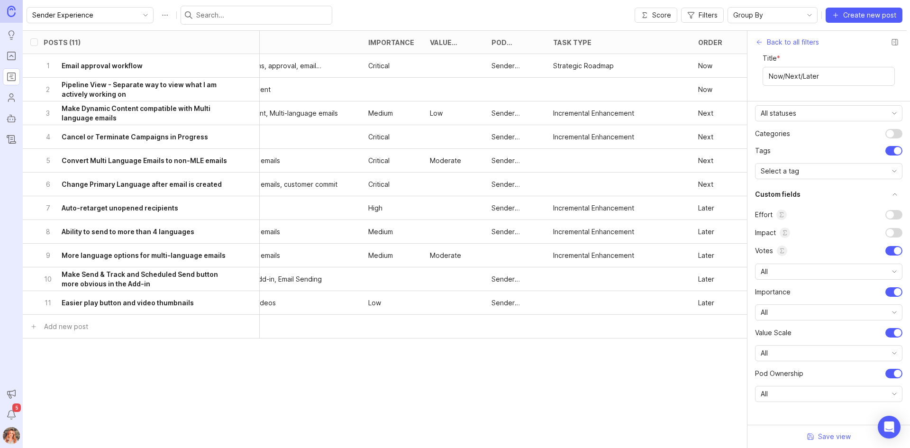
scroll to position [0, 116]
click at [891, 231] on div at bounding box center [894, 232] width 17 height 9
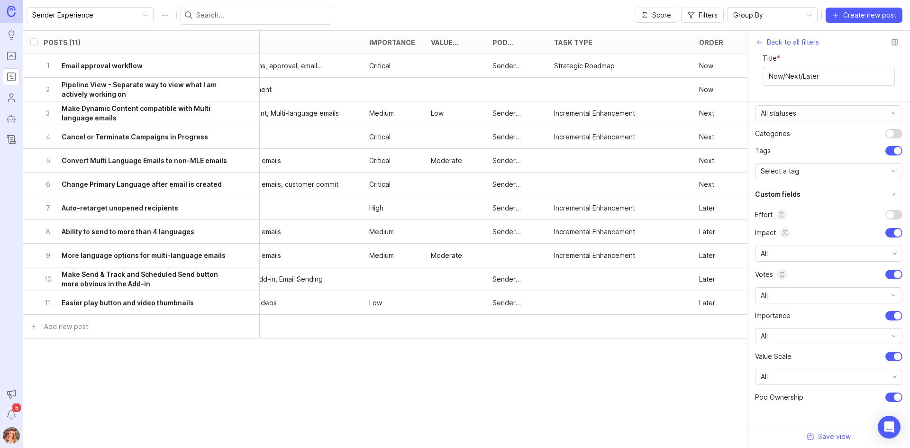
click at [894, 231] on div at bounding box center [898, 233] width 8 height 8
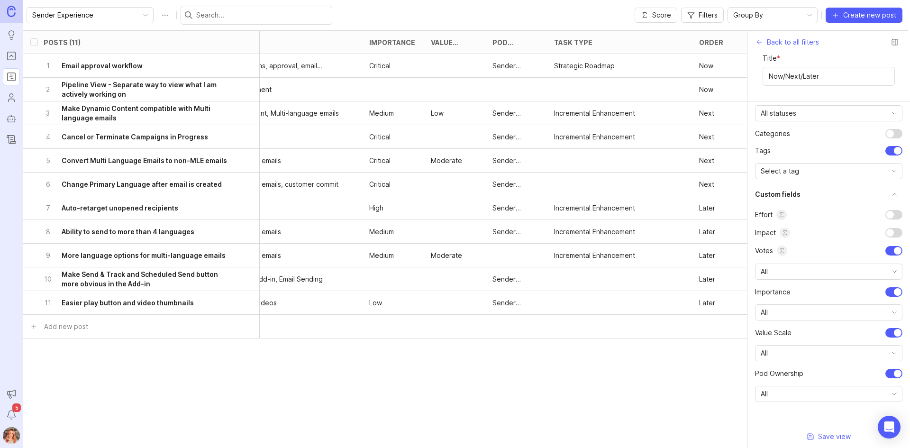
click at [886, 333] on div at bounding box center [894, 332] width 17 height 9
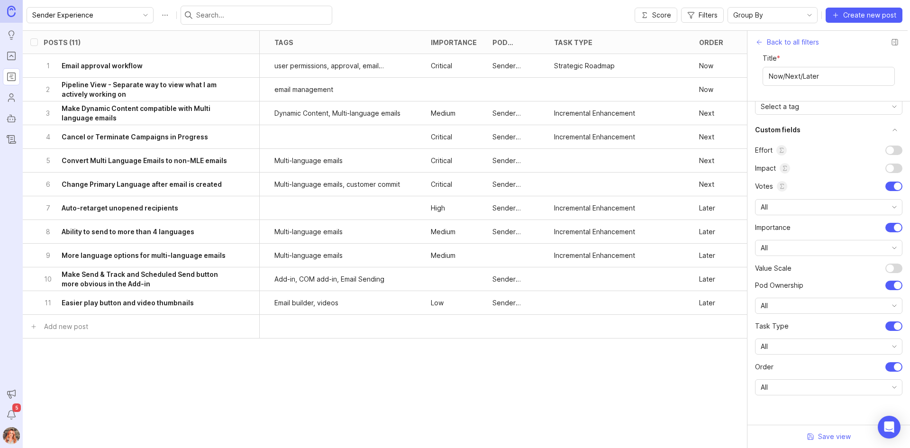
scroll to position [160, 0]
click at [794, 386] on div "All" at bounding box center [821, 386] width 131 height 15
click at [800, 366] on li "Order" at bounding box center [828, 365] width 147 height 9
click at [832, 436] on span "Save view" at bounding box center [834, 436] width 33 height 9
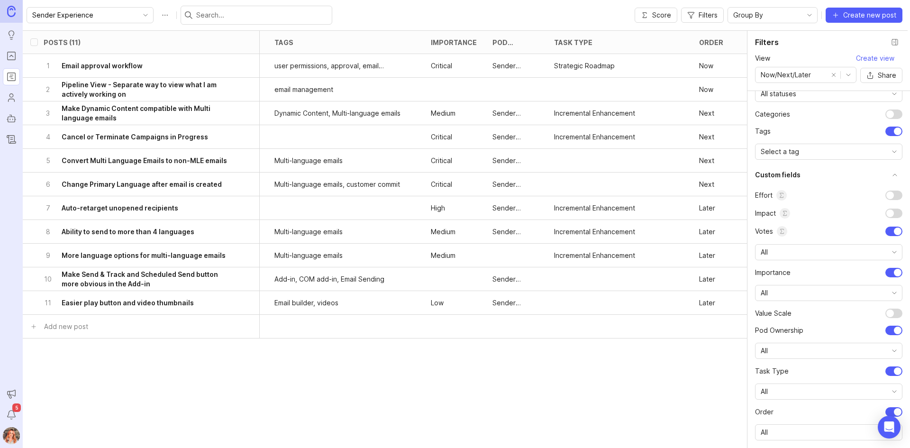
scroll to position [104, 0]
click at [873, 74] on icon "button" at bounding box center [871, 76] width 8 height 8
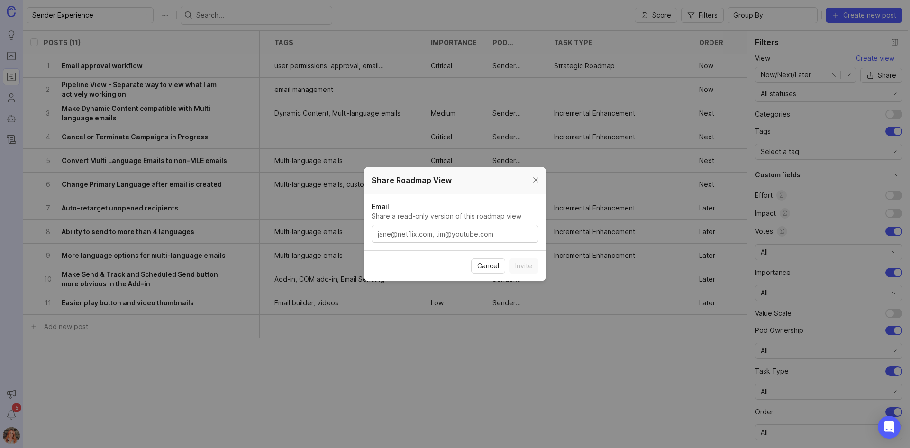
click at [441, 232] on textarea "Email Share a read-only version of this roadmap view" at bounding box center [455, 234] width 155 height 10
paste textarea "Daniel Amah <daniel@contactmonkey.com>, Eric Gascoine <eric@contactmonkey.com>,…"
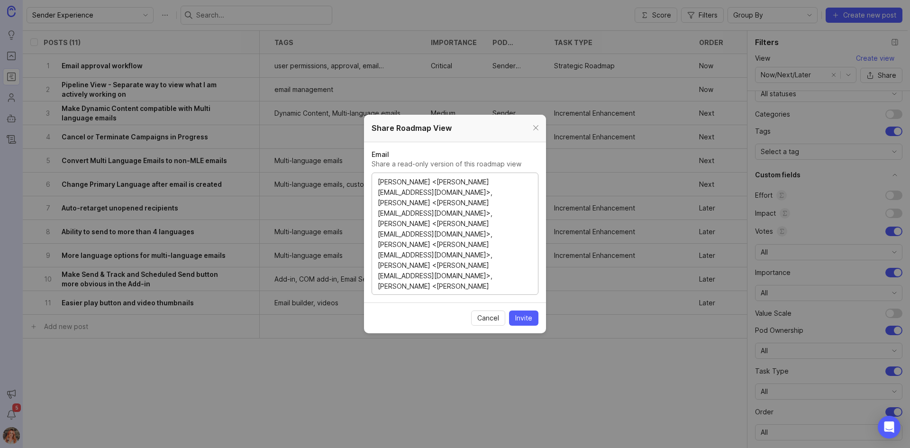
drag, startPoint x: 425, startPoint y: 182, endPoint x: 361, endPoint y: 186, distance: 64.2
click at [361, 186] on div "Share Roadmap View Email Share a read-only version of this roadmap view Daniel …" at bounding box center [455, 224] width 910 height 448
click at [469, 180] on textarea "daniel@contactmonkey.com>, Eric Gascoine <eric@contactmonkey.com>, Frank Asante…" at bounding box center [455, 234] width 155 height 115
drag, startPoint x: 467, startPoint y: 184, endPoint x: 383, endPoint y: 193, distance: 84.5
click at [383, 193] on textarea "daniel@contactmonkey.com>, Eric Gascoine <eric@contactmonkey.com>, Frank Asante…" at bounding box center [455, 234] width 155 height 115
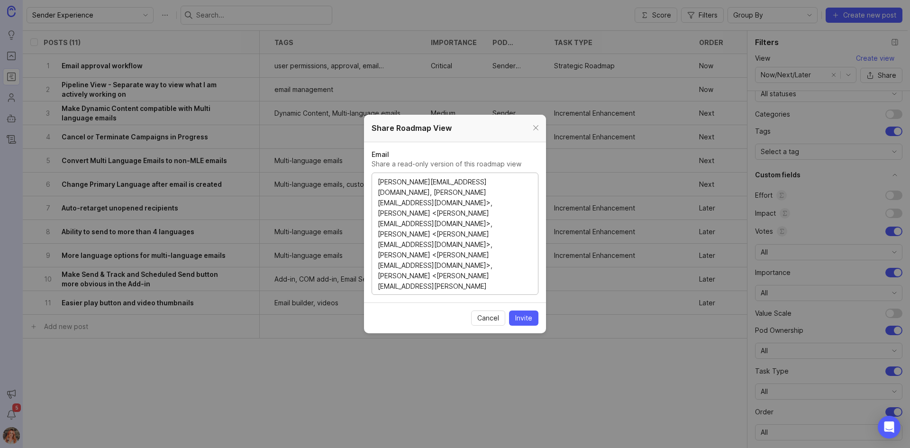
drag, startPoint x: 462, startPoint y: 193, endPoint x: 383, endPoint y: 208, distance: 80.0
click at [383, 208] on textarea "daniel@contactmonkey.com, eric@contactmonkey.com>, Frank Asante <frank@contactm…" at bounding box center [455, 234] width 155 height 115
drag, startPoint x: 464, startPoint y: 204, endPoint x: 430, endPoint y: 213, distance: 35.9
click at [430, 213] on textarea "daniel@contactmonkey.com, eric@contactmonkey.com, frank@contactmonkey.com>, Kev…" at bounding box center [455, 234] width 155 height 115
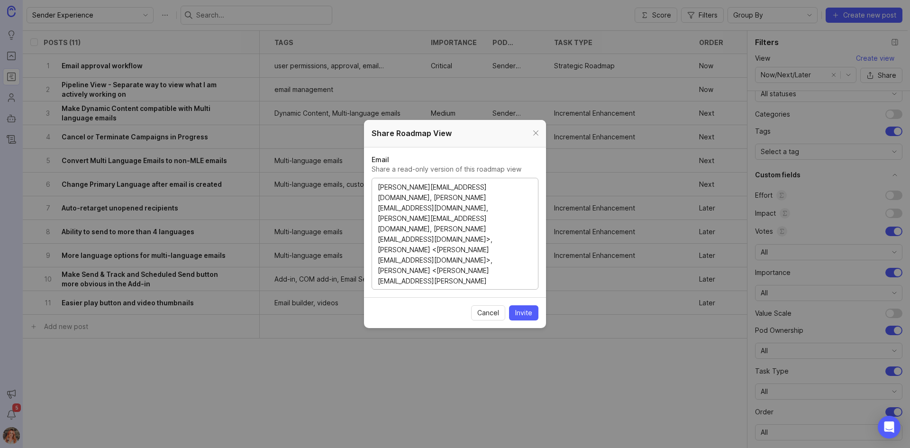
drag, startPoint x: 467, startPoint y: 218, endPoint x: 473, endPoint y: 233, distance: 16.1
click at [473, 233] on textarea "daniel@contactmonkey.com, eric@contactmonkey.com, frank@contactmonkey.com, kevi…" at bounding box center [455, 234] width 155 height 104
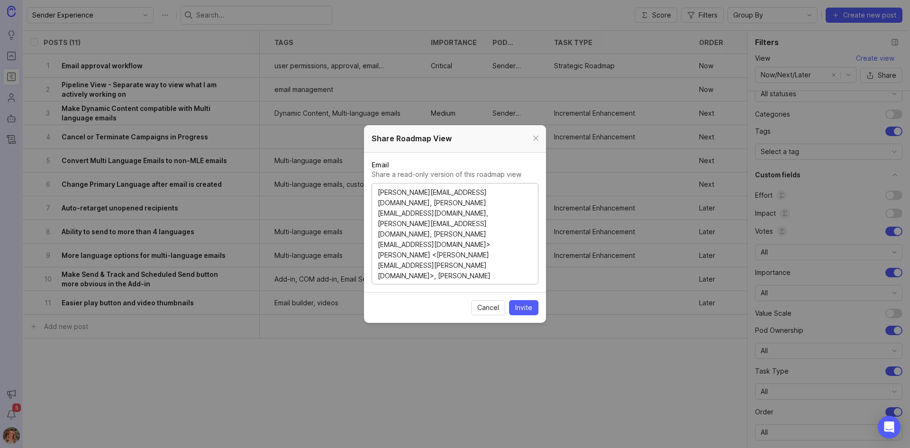
drag, startPoint x: 463, startPoint y: 224, endPoint x: 381, endPoint y: 239, distance: 82.9
click at [381, 239] on textarea "daniel@contactmonkey.com, eric@contactmonkey.com, frank@contactmonkey.com, kevi…" at bounding box center [455, 234] width 155 height 94
drag, startPoint x: 489, startPoint y: 234, endPoint x: 502, endPoint y: 241, distance: 14.5
click at [502, 241] on textarea "daniel@contactmonkey.com, eric@contactmonkey.com, frank@contactmonkey.com, kevi…" at bounding box center [455, 234] width 155 height 94
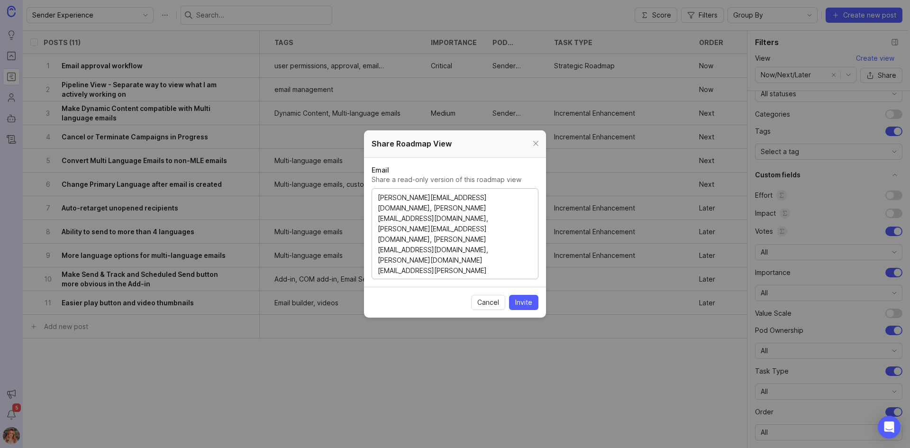
drag, startPoint x: 484, startPoint y: 250, endPoint x: 419, endPoint y: 258, distance: 65.4
click at [419, 258] on textarea "daniel@contactmonkey.com, eric@contactmonkey.com, frank@contactmonkey.com, kevi…" at bounding box center [455, 234] width 155 height 83
drag, startPoint x: 465, startPoint y: 256, endPoint x: 525, endPoint y: 256, distance: 60.2
click at [525, 256] on textarea "daniel@contactmonkey.com, eric@contactmonkey.com, frank@contactmonkey.com, kevi…" at bounding box center [455, 234] width 155 height 83
click at [475, 267] on textarea "daniel@contactmonkey.com, eric@contactmonkey.com, frank@contactmonkey.com, kevi…" at bounding box center [455, 234] width 155 height 83
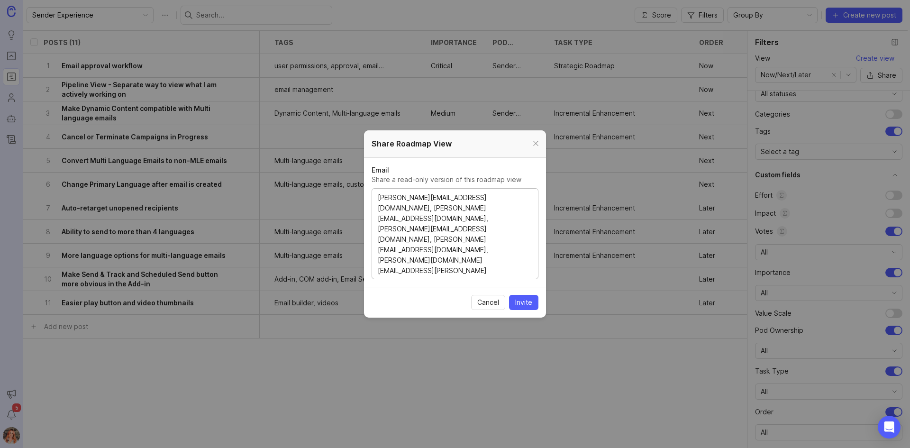
click at [477, 198] on textarea "daniel@contactmonkey.com, eric@contactmonkey.com, frank@contactmonkey.com, kevi…" at bounding box center [455, 234] width 155 height 83
drag, startPoint x: 462, startPoint y: 212, endPoint x: 474, endPoint y: 201, distance: 15.8
click at [463, 211] on textarea "daniel@contactmonkey.com eric@contactmonkey.com, frank@contactmonkey.com, kevin…" at bounding box center [455, 234] width 155 height 83
click at [475, 221] on textarea "daniel@contactmonkey.com eric@contactmonkey.com frank@contactmonkey.com, kevin@…" at bounding box center [455, 234] width 155 height 83
click at [471, 225] on textarea "daniel@contactmonkey.com eric@contactmonkey.com frank@contactmonkey.com, kevin@…" at bounding box center [455, 234] width 155 height 83
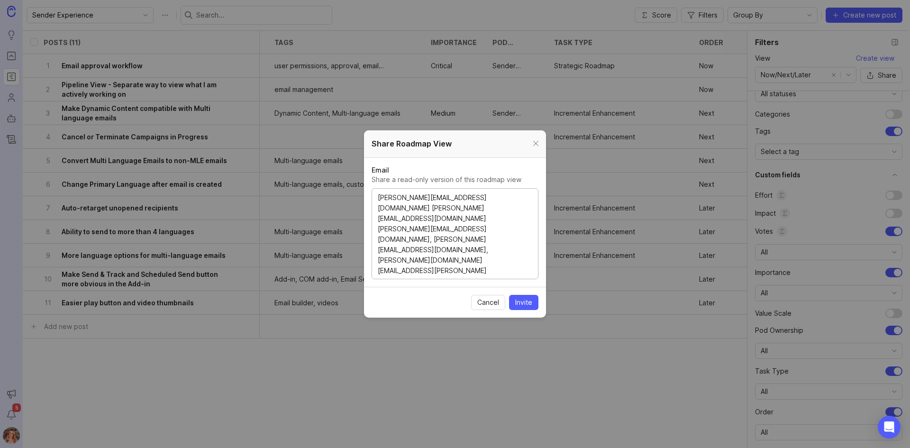
click at [466, 220] on textarea "daniel@contactmonkey.com eric@contactmonkey.com frank@contactmonkey.com, kevin@…" at bounding box center [455, 234] width 155 height 83
click at [472, 231] on textarea "daniel@contactmonkey.com eric@contactmonkey.com frank@contactmonkey.com kevin@c…" at bounding box center [455, 234] width 155 height 83
type textarea "daniel@contactmonkey.com eric@contactmonkey.com frank@contactmonkey.com kevin@c…"
click at [528, 294] on section "Cancel Invite" at bounding box center [455, 302] width 182 height 31
click at [526, 301] on span "Invite" at bounding box center [523, 302] width 17 height 9
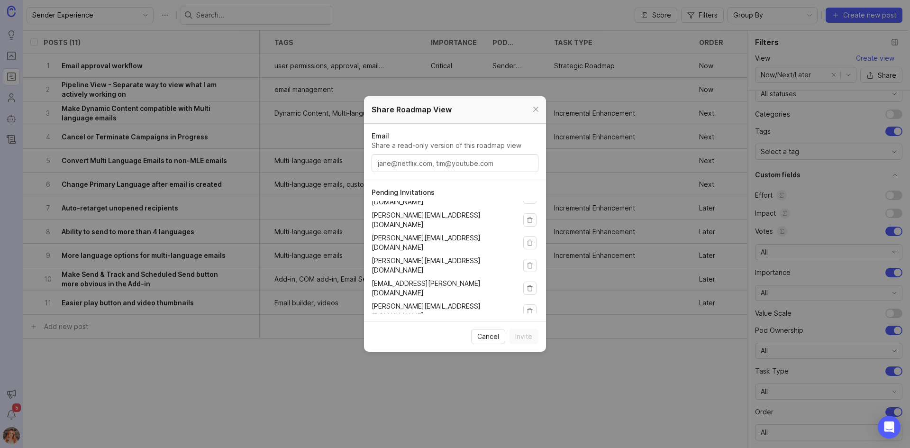
scroll to position [20, 0]
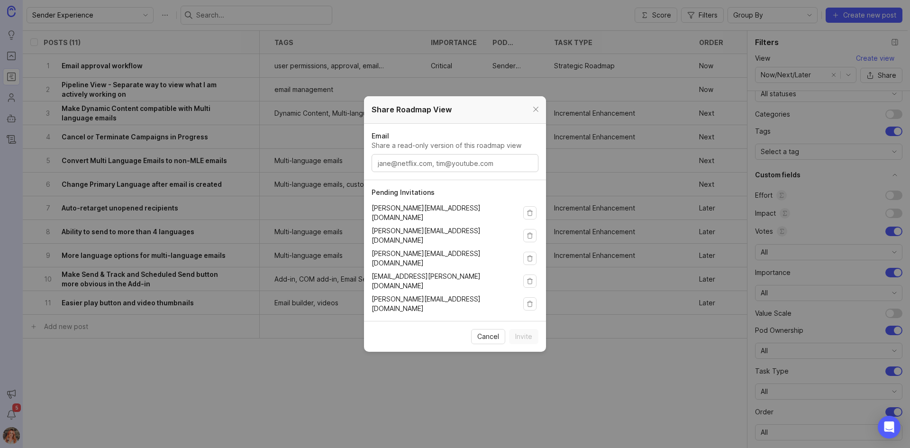
click at [536, 111] on div at bounding box center [536, 110] width 11 height 12
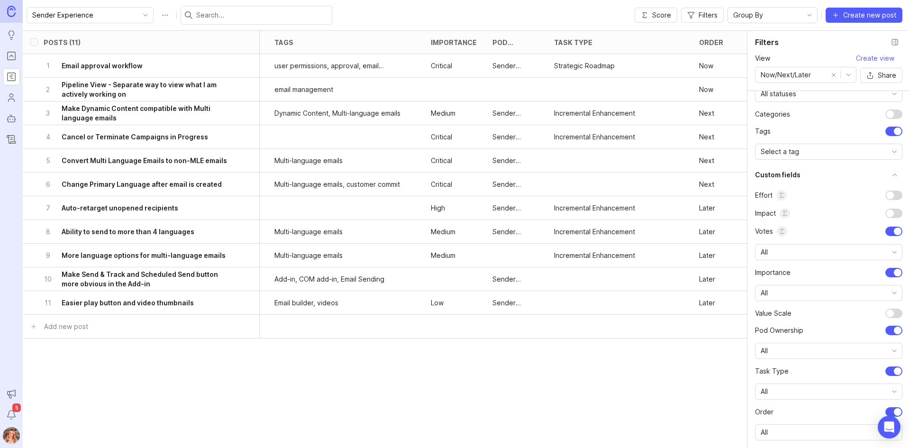
click at [884, 73] on span "Share" at bounding box center [887, 75] width 18 height 9
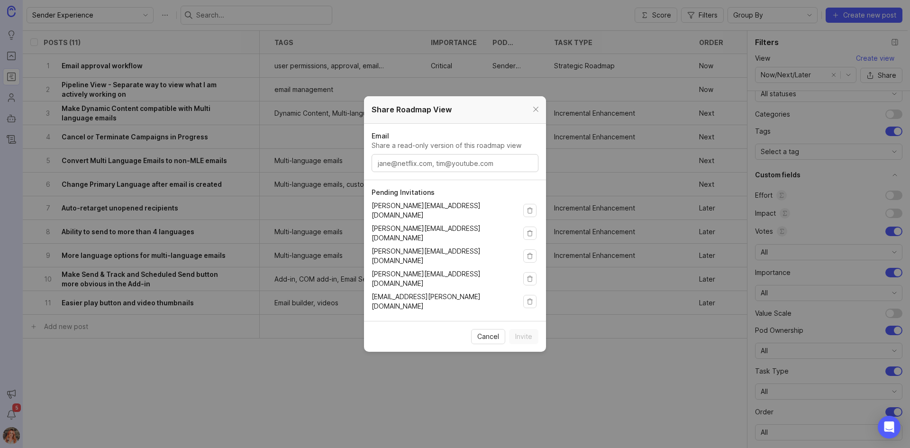
click at [535, 110] on div at bounding box center [536, 110] width 11 height 12
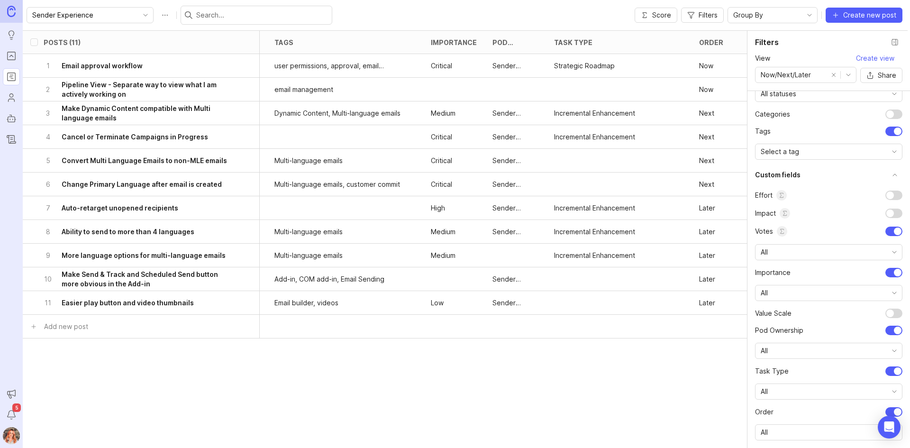
click at [835, 49] on div "Filters" at bounding box center [828, 42] width 147 height 15
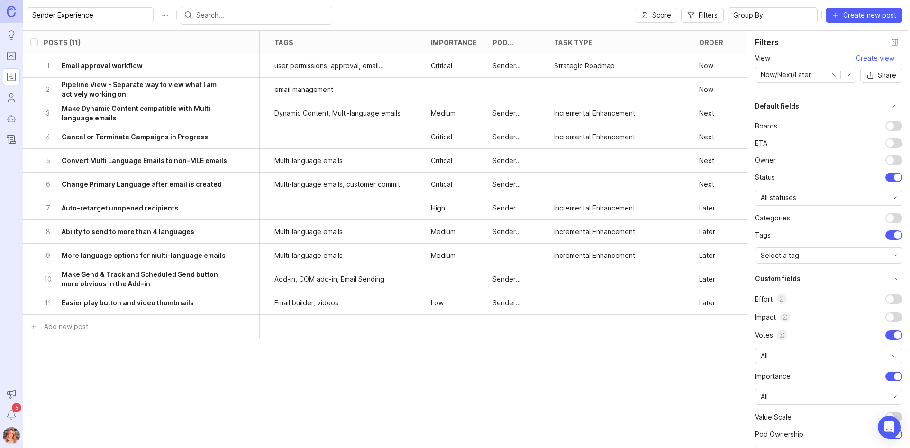
click at [848, 77] on icon "toggle icon" at bounding box center [848, 75] width 15 height 8
drag, startPoint x: 821, startPoint y: 127, endPoint x: 879, endPoint y: 97, distance: 64.5
click at [821, 127] on li "Now/Next/Later" at bounding box center [806, 125] width 101 height 16
click at [882, 73] on span "Share" at bounding box center [887, 75] width 18 height 9
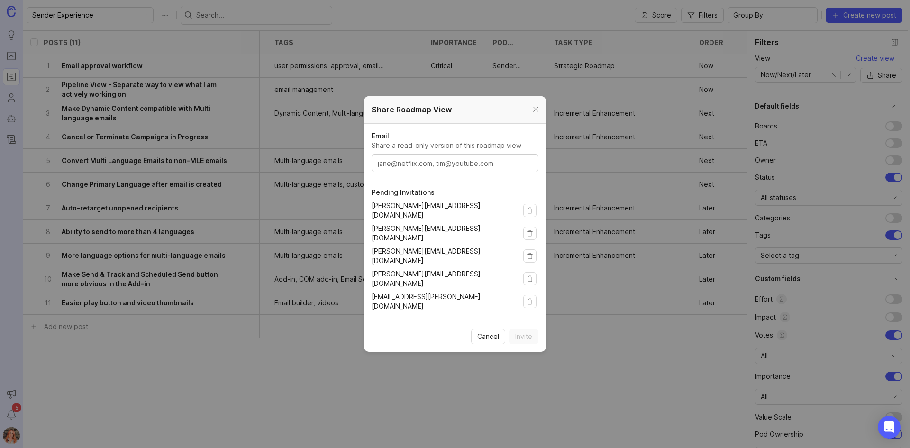
click at [408, 166] on textarea "Email Share a read-only version of this roadmap view" at bounding box center [455, 163] width 155 height 10
type textarea "ryan"
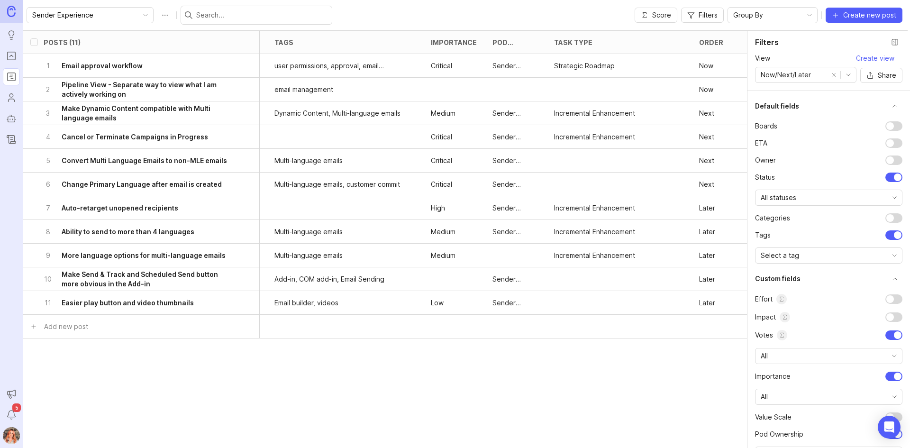
click at [799, 77] on span "Now/Next/Later" at bounding box center [786, 75] width 50 height 10
click at [827, 93] on li "Sender Experience" at bounding box center [806, 93] width 101 height 16
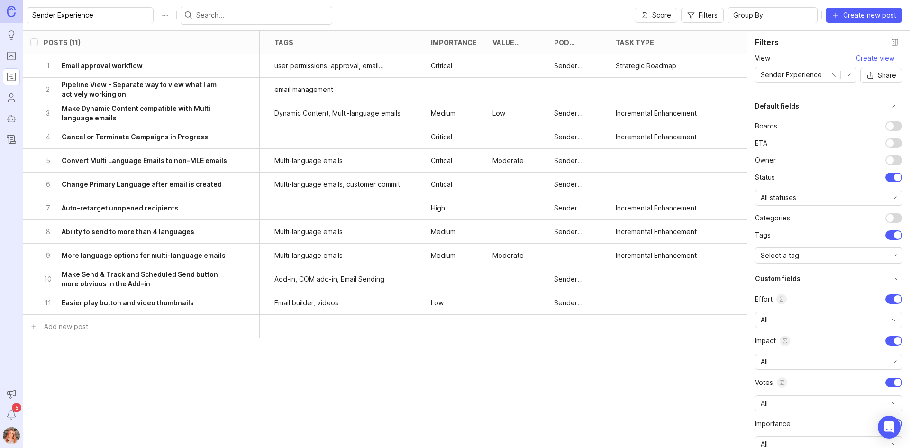
click at [7, 429] on img at bounding box center [11, 435] width 25 height 17
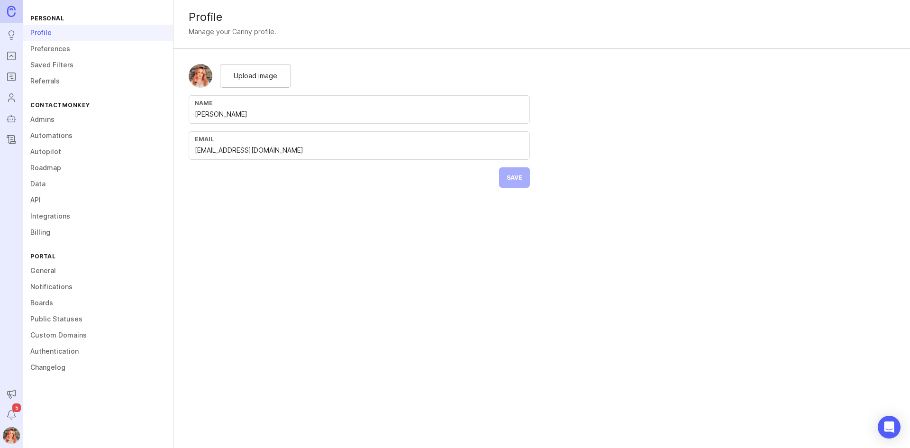
click at [38, 164] on link "Roadmap" at bounding box center [98, 168] width 150 height 16
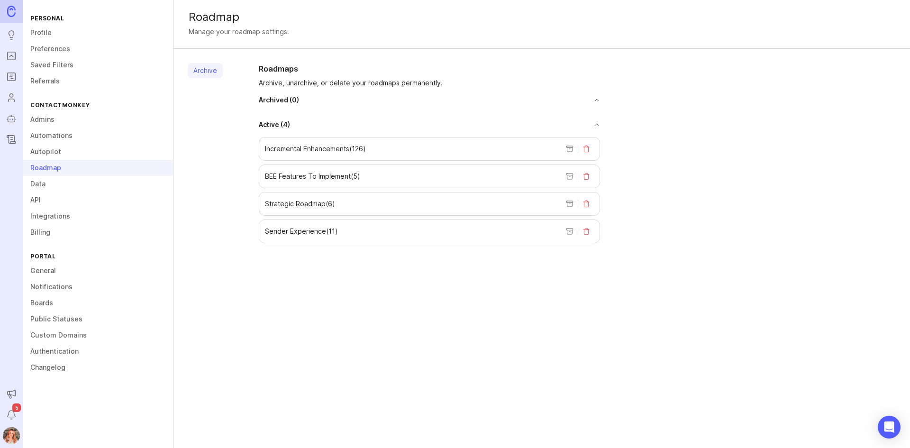
click at [264, 224] on div "Sender Experience ( 11 )" at bounding box center [429, 232] width 341 height 24
click at [329, 236] on p "Sender Experience ( 11 )" at bounding box center [301, 231] width 73 height 9
click at [43, 281] on link "Notifications" at bounding box center [98, 287] width 150 height 16
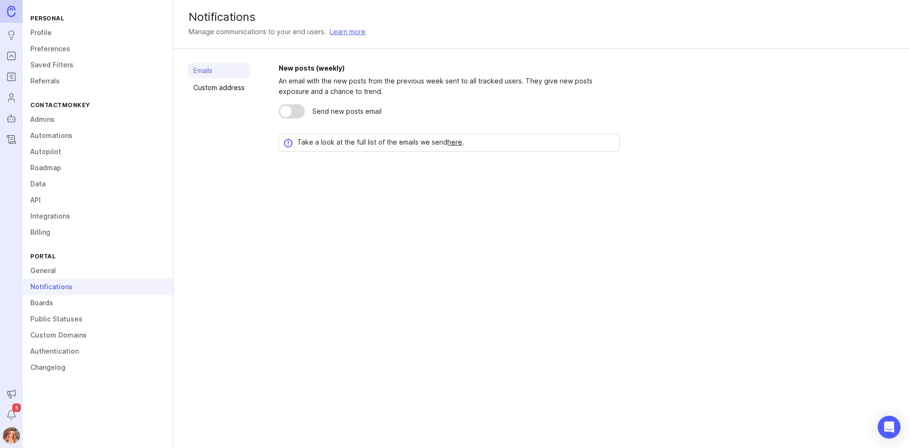
click at [39, 271] on link "General" at bounding box center [98, 271] width 150 height 16
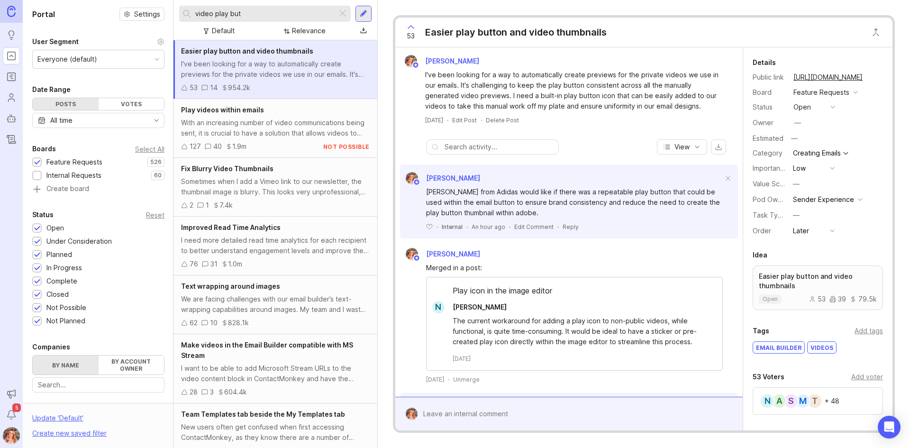
click at [37, 173] on div at bounding box center [37, 176] width 6 height 7
click at [14, 77] on icon "Roadmaps" at bounding box center [11, 76] width 10 height 11
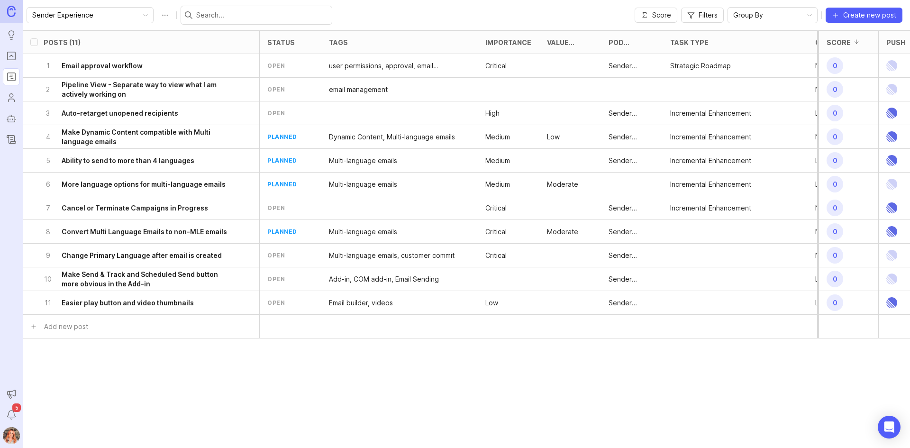
click at [157, 16] on button "Roadmap options" at bounding box center [164, 15] width 15 height 15
click at [95, 27] on div "Sender Experience Score Filters Group By Create new post" at bounding box center [467, 15] width 888 height 30
click at [9, 437] on img at bounding box center [11, 435] width 25 height 17
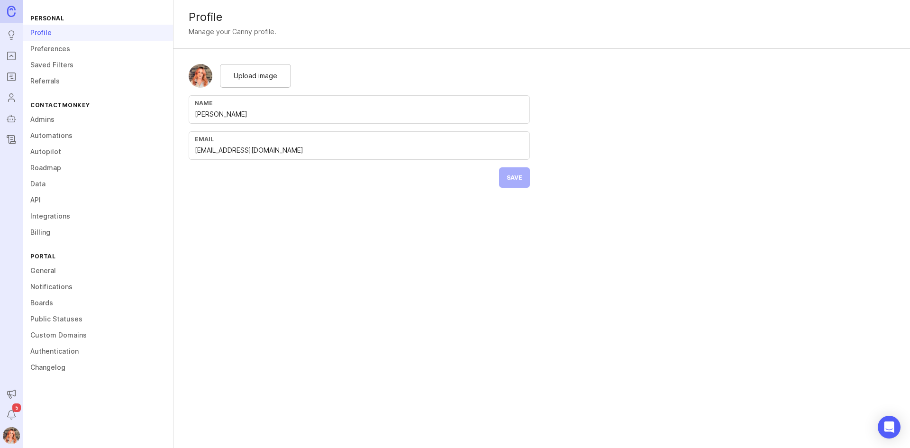
click at [53, 52] on link "Preferences" at bounding box center [98, 49] width 150 height 16
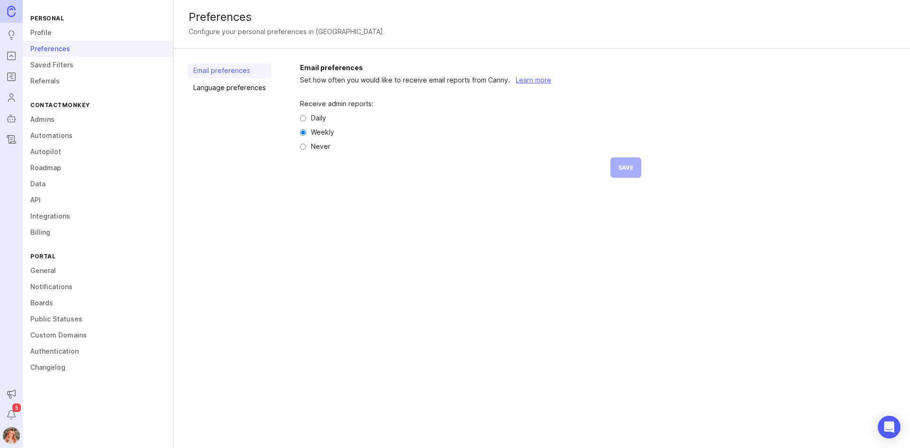
click at [45, 61] on link "Saved Filters" at bounding box center [98, 65] width 150 height 16
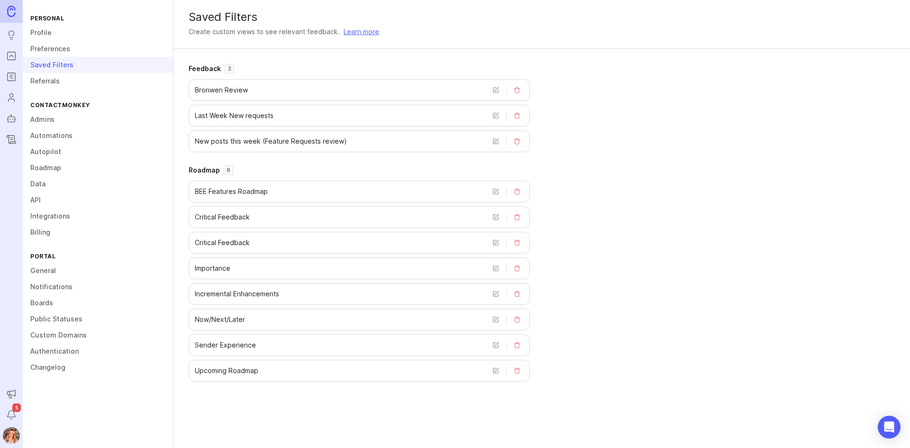
click at [517, 342] on button "delete view" at bounding box center [517, 345] width 13 height 13
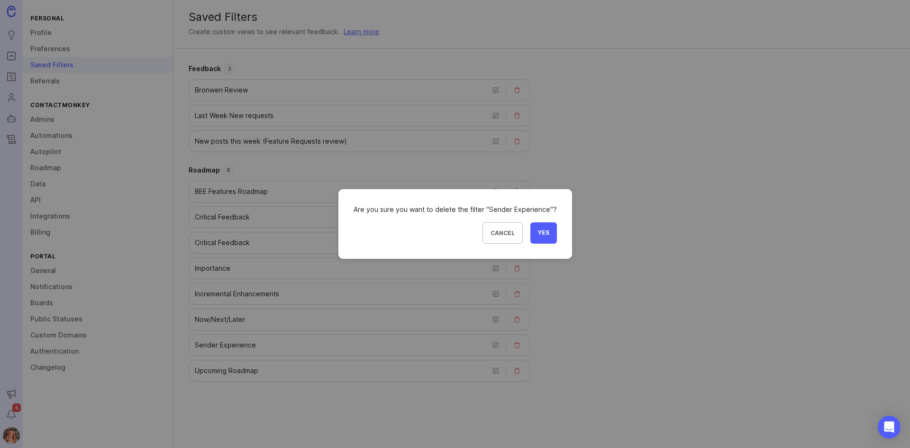
click at [548, 232] on button "Yes" at bounding box center [544, 232] width 27 height 21
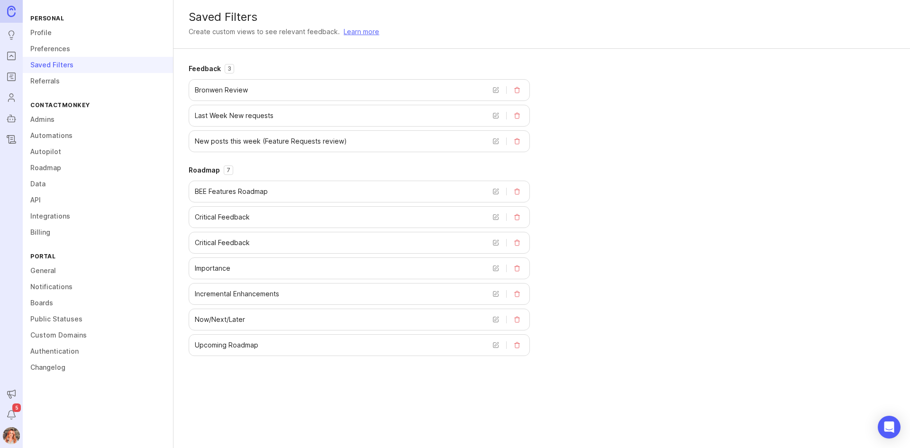
click at [227, 172] on p "7" at bounding box center [229, 170] width 4 height 8
drag, startPoint x: 166, startPoint y: 222, endPoint x: 164, endPoint y: 180, distance: 42.2
click at [166, 223] on link "Integrations" at bounding box center [98, 216] width 150 height 16
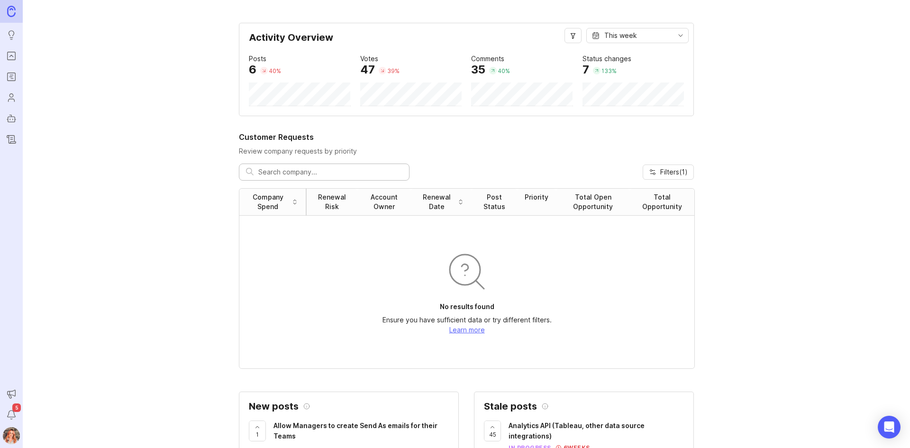
drag, startPoint x: 0, startPoint y: 0, endPoint x: 329, endPoint y: 4, distance: 328.7
click at [13, 80] on icon "Roadmaps" at bounding box center [11, 76] width 10 height 11
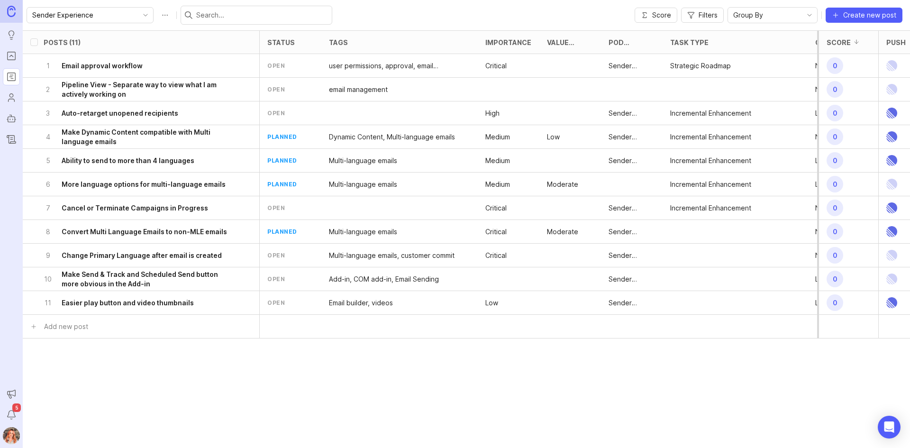
click at [158, 17] on button "Roadmap options" at bounding box center [164, 15] width 15 height 15
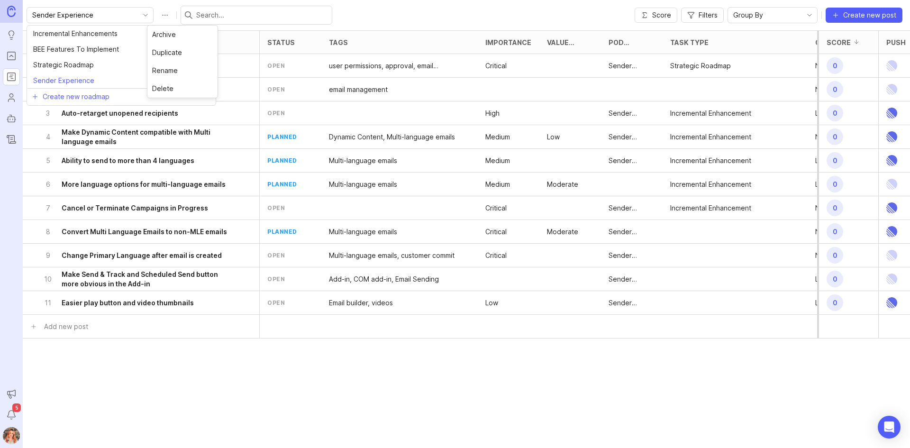
click at [113, 17] on input "Sender Experience" at bounding box center [84, 15] width 105 height 10
click at [103, 83] on li "Sender Experience" at bounding box center [121, 81] width 189 height 16
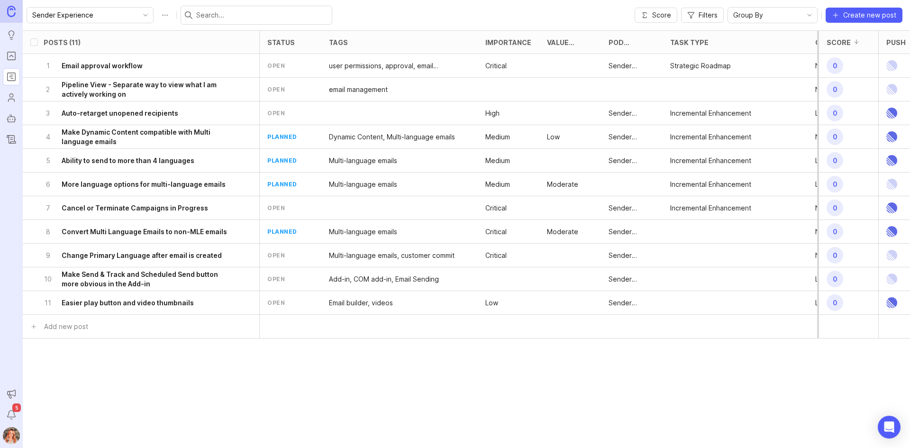
click at [765, 21] on div "Group By" at bounding box center [765, 15] width 74 height 15
click at [700, 18] on span "Filters" at bounding box center [708, 14] width 19 height 9
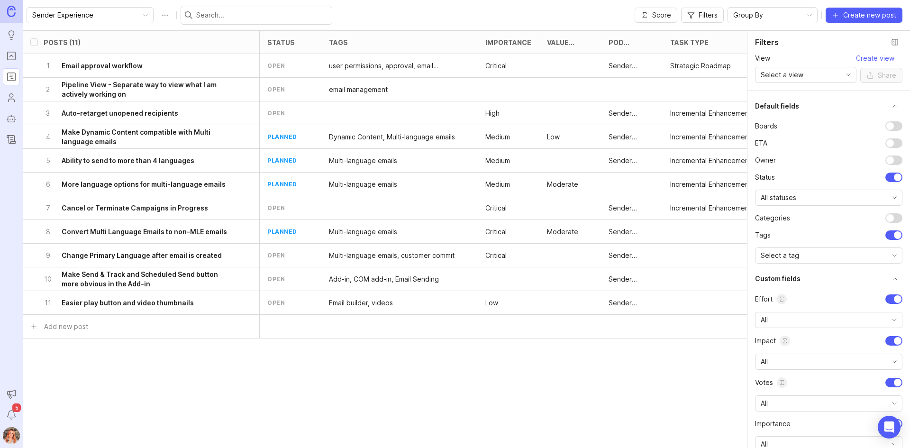
click at [841, 81] on div "Select a view" at bounding box center [798, 74] width 85 height 15
click at [798, 110] on span "Now/Next/Later" at bounding box center [787, 109] width 50 height 10
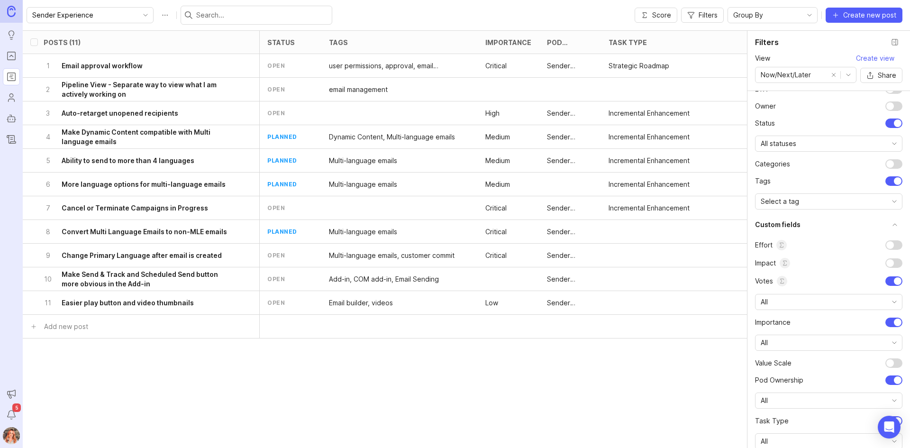
scroll to position [104, 0]
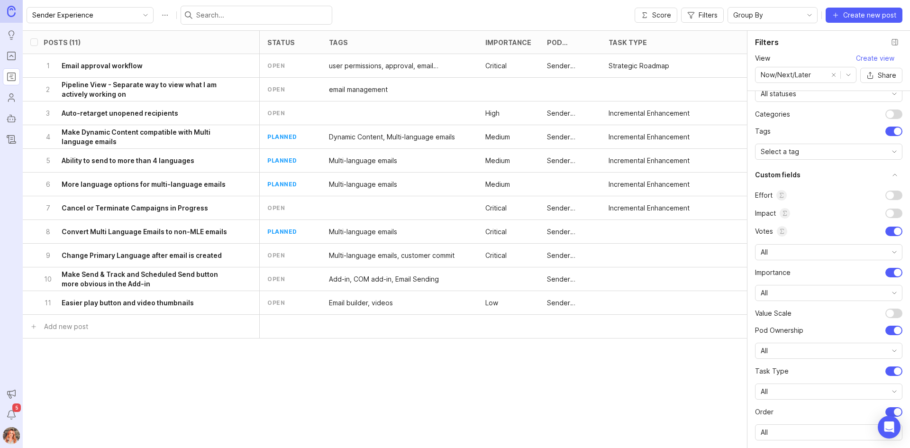
click at [13, 395] on icon "Announcements" at bounding box center [11, 393] width 10 height 11
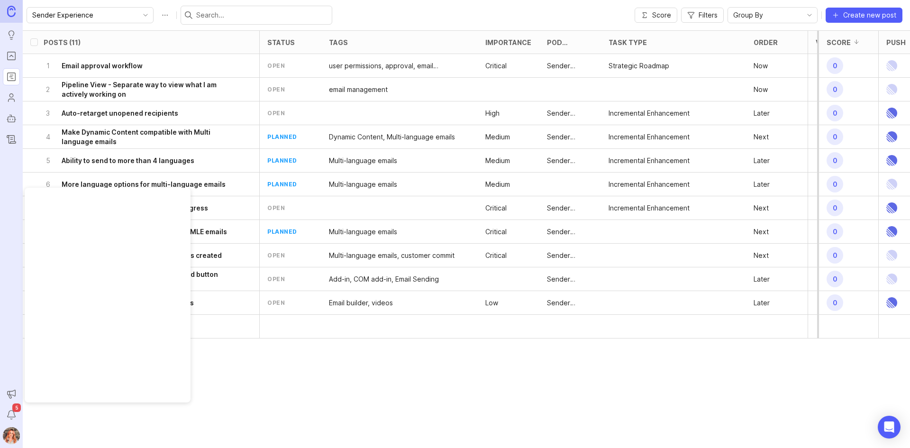
click at [12, 406] on button "Notifications" at bounding box center [11, 414] width 17 height 17
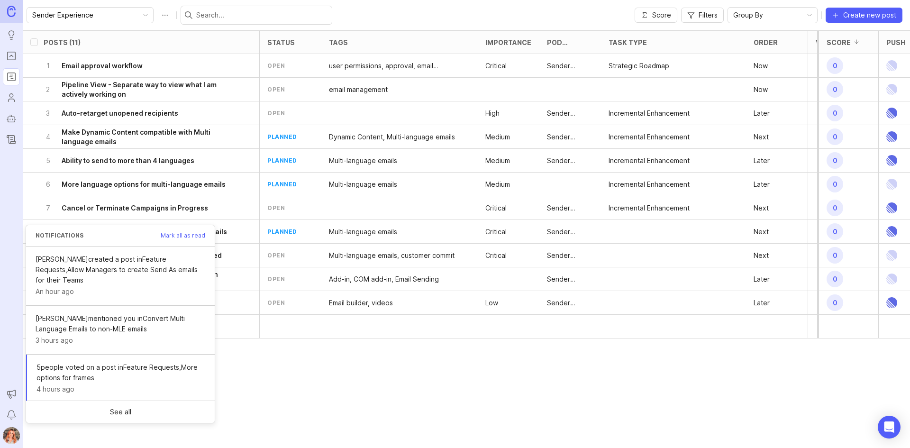
scroll to position [47, 0]
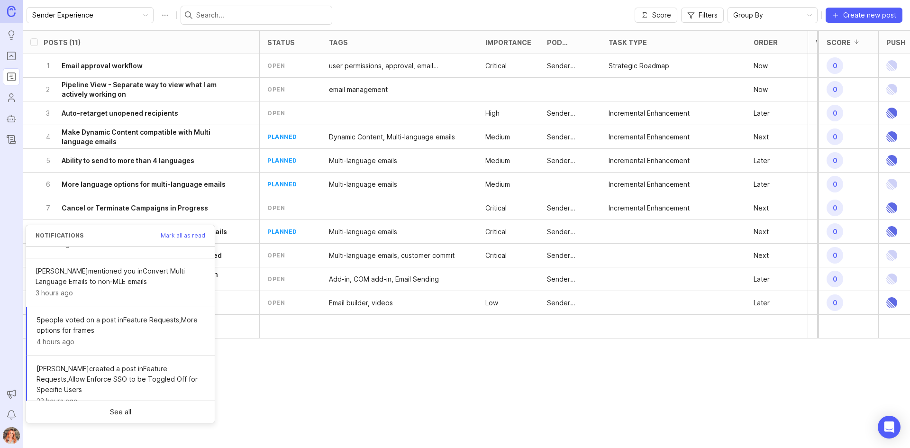
drag, startPoint x: 181, startPoint y: 233, endPoint x: 185, endPoint y: 229, distance: 5.7
click at [181, 233] on span "Mark all as read" at bounding box center [183, 236] width 45 height 6
click at [9, 199] on nav "Ideas Portal Roadmaps Users Autopilot Changelog Announcements Notifications" at bounding box center [11, 224] width 23 height 448
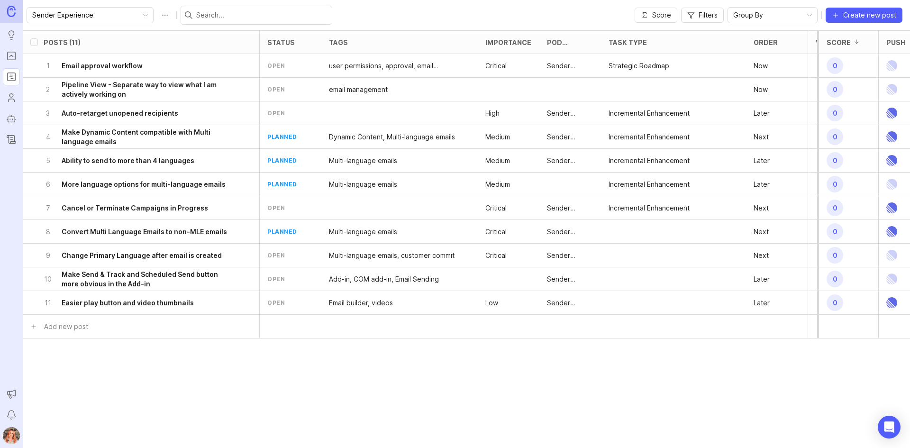
click at [10, 132] on link "Changelog" at bounding box center [11, 139] width 17 height 17
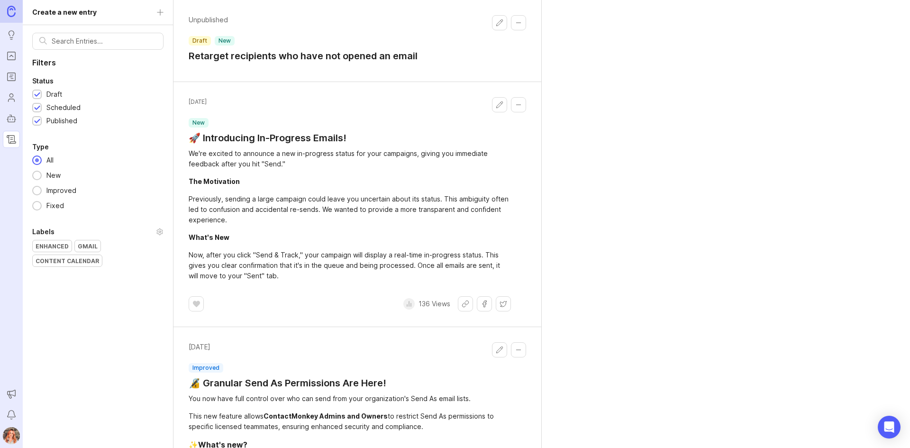
click at [14, 116] on icon "Autopilot" at bounding box center [11, 118] width 10 height 11
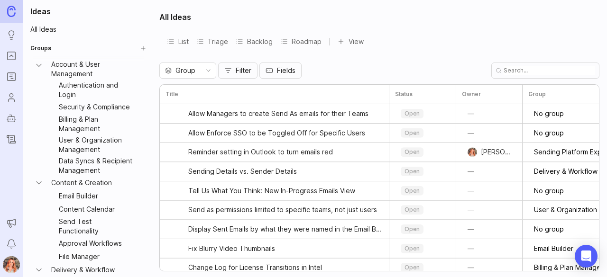
click at [9, 55] on icon "Portal" at bounding box center [11, 55] width 10 height 11
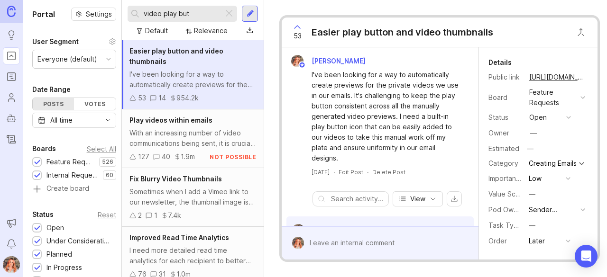
click at [194, 10] on input "video play but" at bounding box center [182, 14] width 76 height 10
drag, startPoint x: 194, startPoint y: 10, endPoint x: 83, endPoint y: -15, distance: 114.6
click at [83, 0] on html "Ideas Portal Roadmaps Users Autopilot Changelog Announcements Notifications Por…" at bounding box center [303, 138] width 607 height 277
type input "approval workflow"
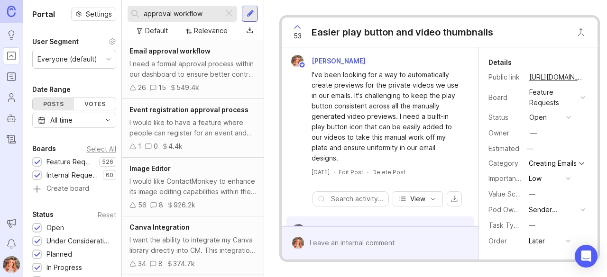
click at [198, 58] on div "Email approval workflow I need a formal approval process within our dashboard t…" at bounding box center [193, 69] width 142 height 59
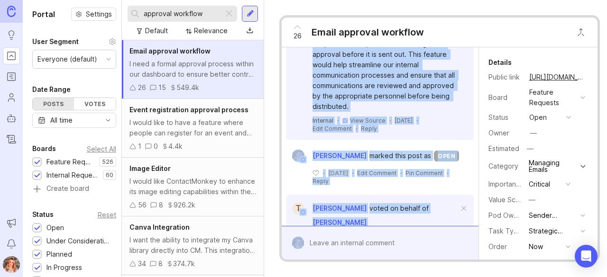
scroll to position [2365, 0]
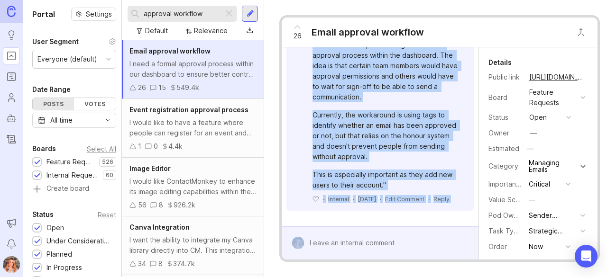
drag, startPoint x: 313, startPoint y: 75, endPoint x: 469, endPoint y: 300, distance: 273.2
click at [469, 277] on html "Ideas Portal Roadmaps Users Autopilot Changelog Announcements Notifications Por…" at bounding box center [303, 138] width 607 height 277
click at [588, 77] on button "copy icon" at bounding box center [594, 77] width 13 height 13
copy div "lore i dolors ametcons adipisc elitse doe temporinc ut labore etdolo magnaal en…"
